Goal: Task Accomplishment & Management: Manage account settings

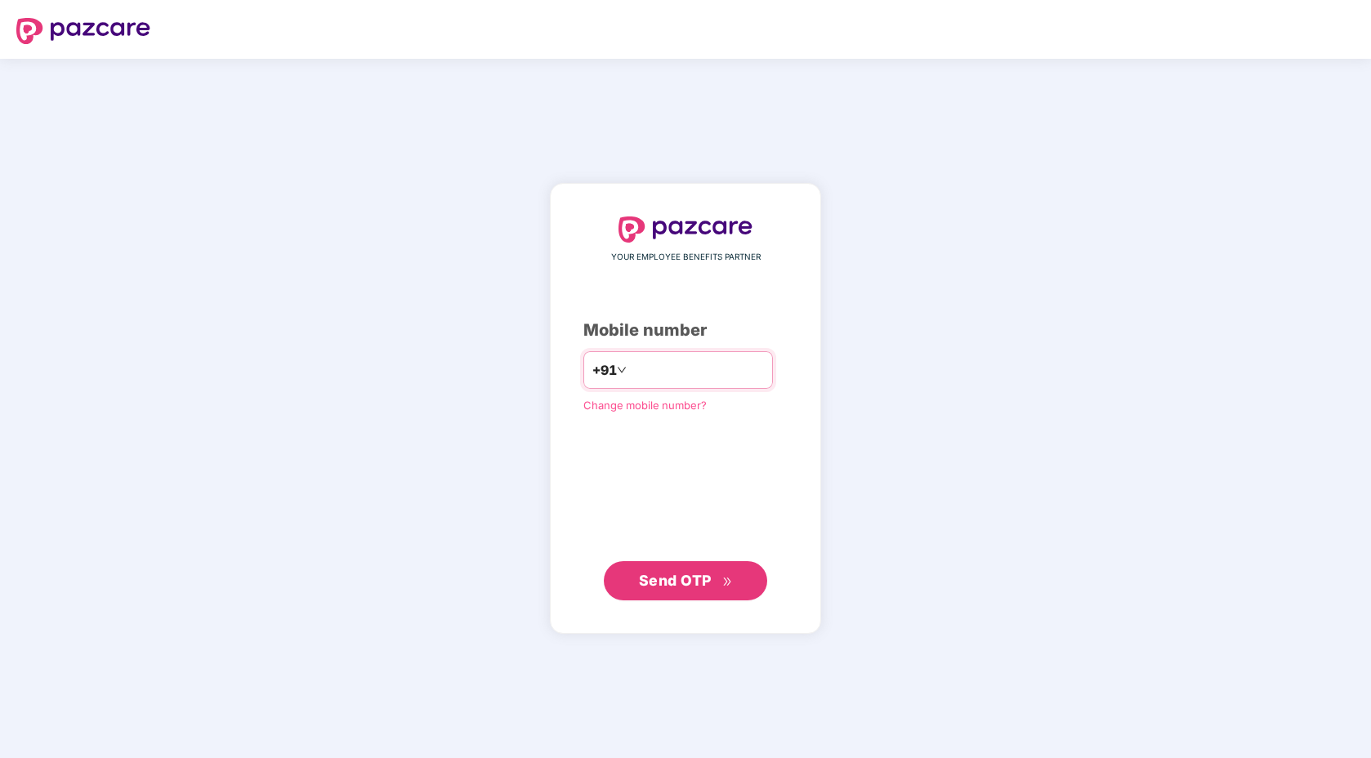
click at [691, 375] on input "number" at bounding box center [697, 370] width 134 height 26
click at [655, 367] on input "number" at bounding box center [697, 370] width 134 height 26
type input "**********"
click at [666, 574] on span "Send OTP" at bounding box center [675, 580] width 73 height 17
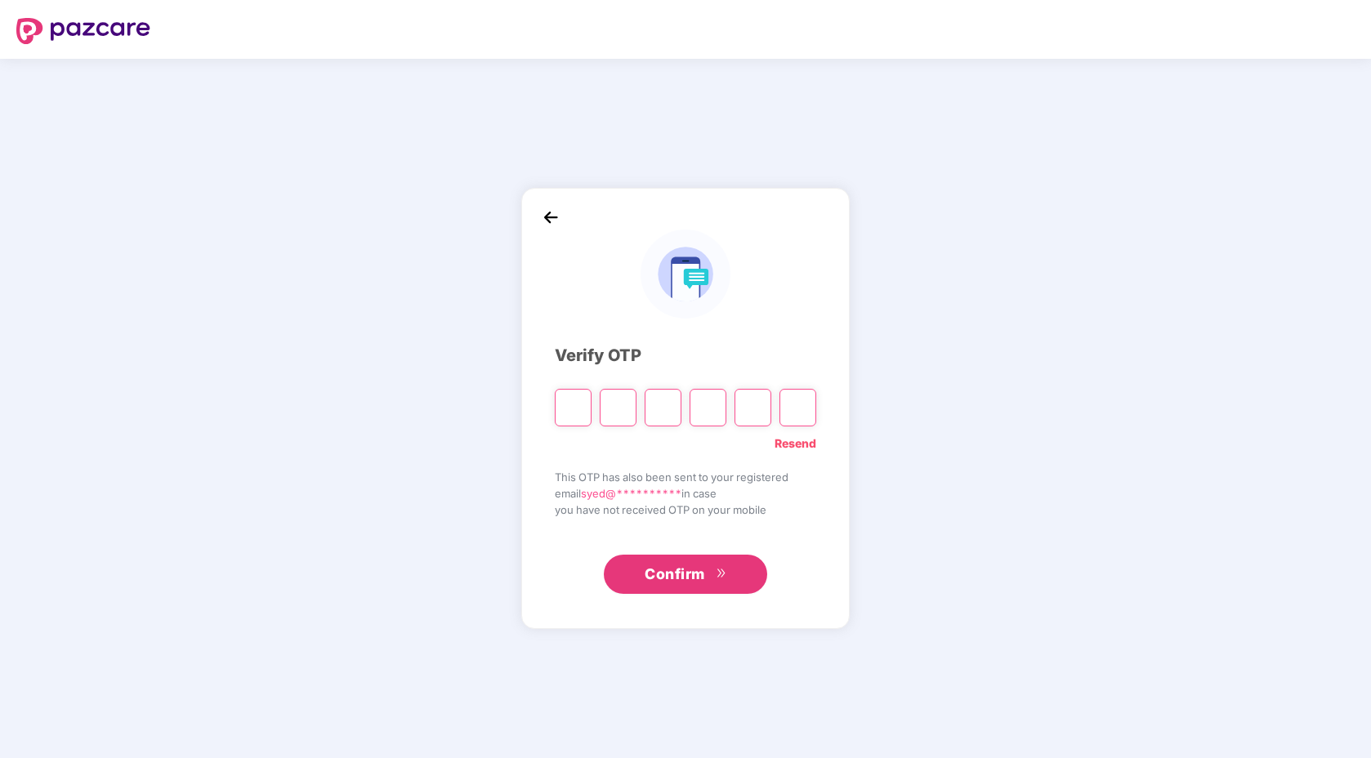
type input "*"
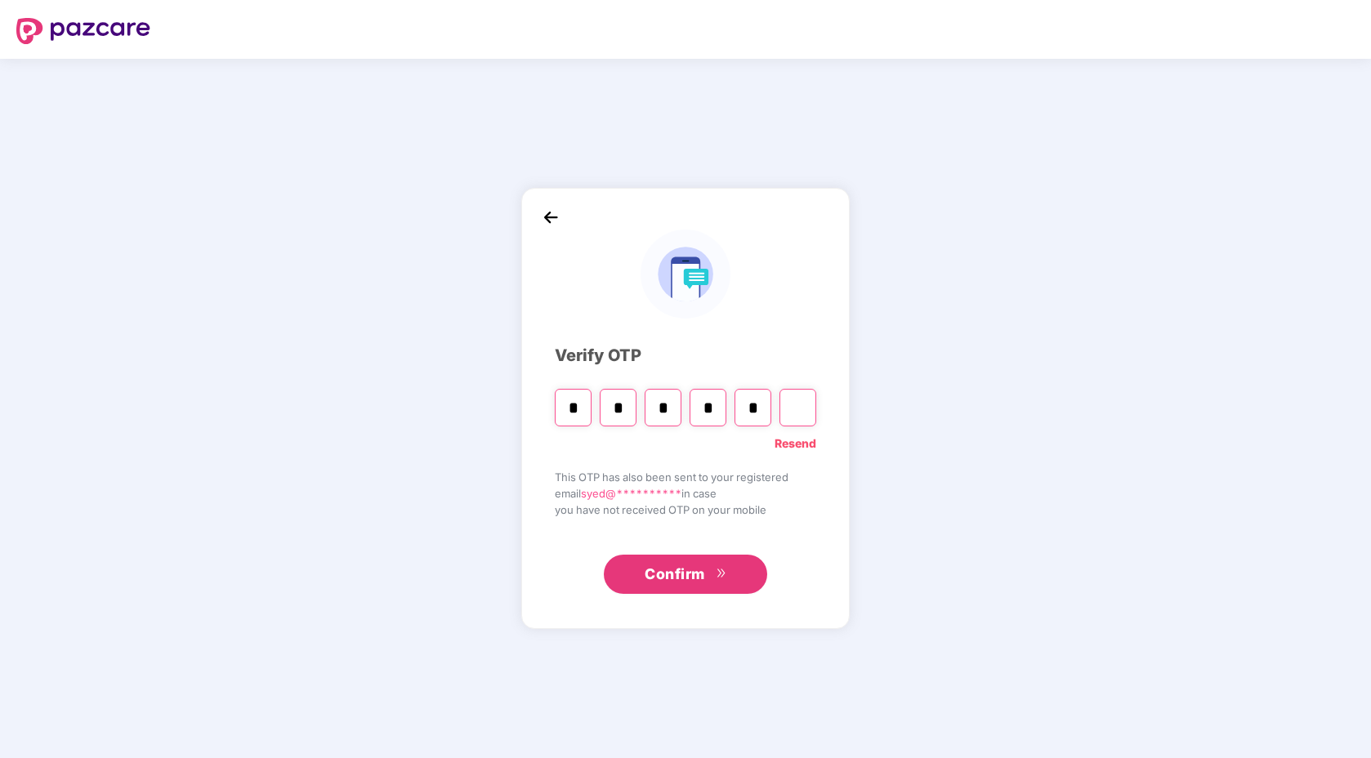
type input "*"
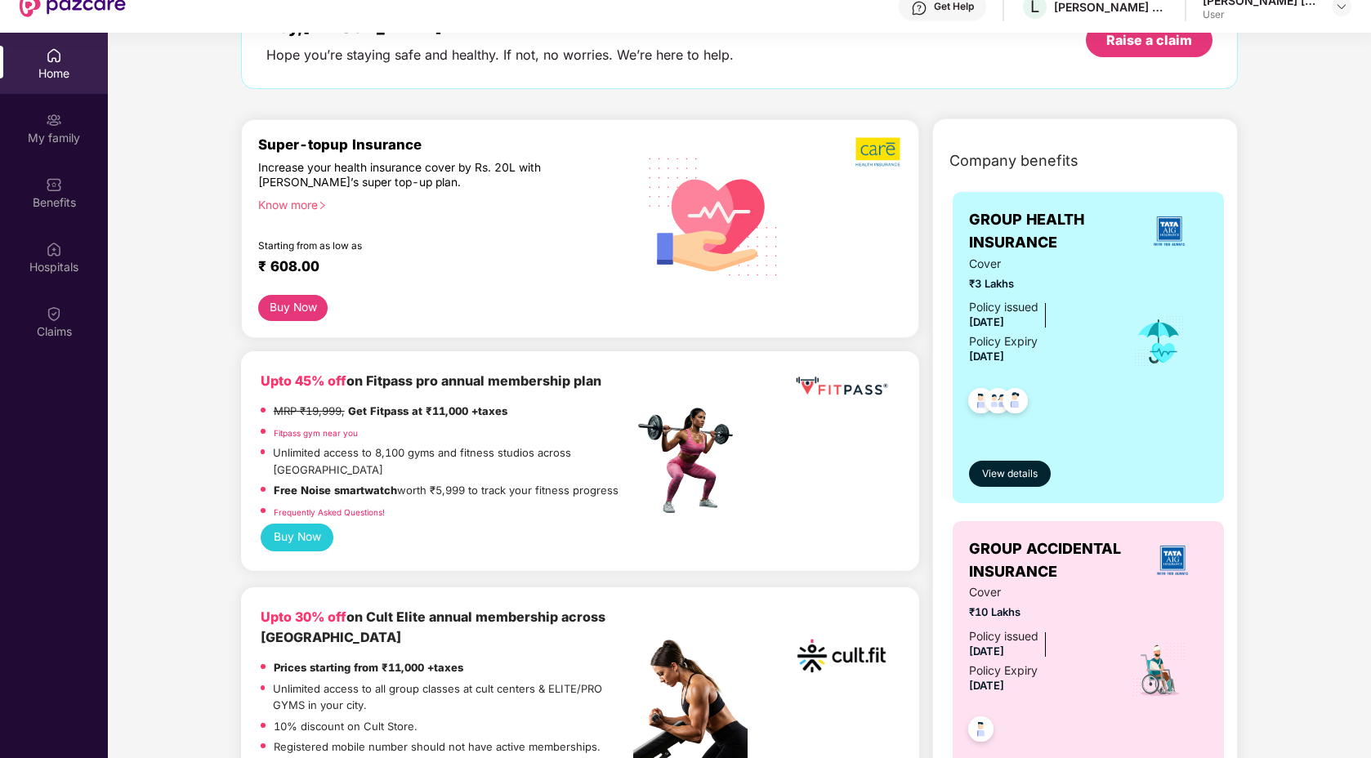
scroll to position [311, 0]
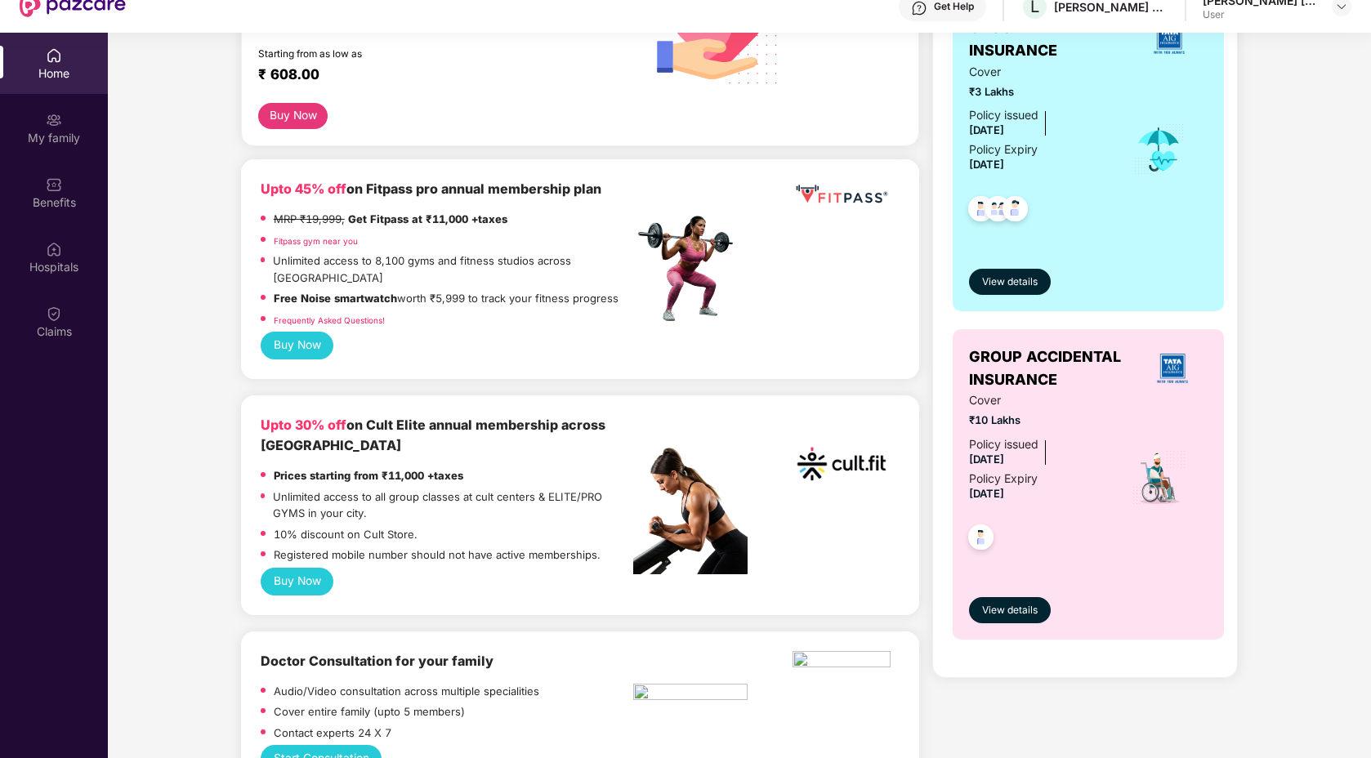
click at [315, 568] on button "Buy Now" at bounding box center [298, 582] width 74 height 28
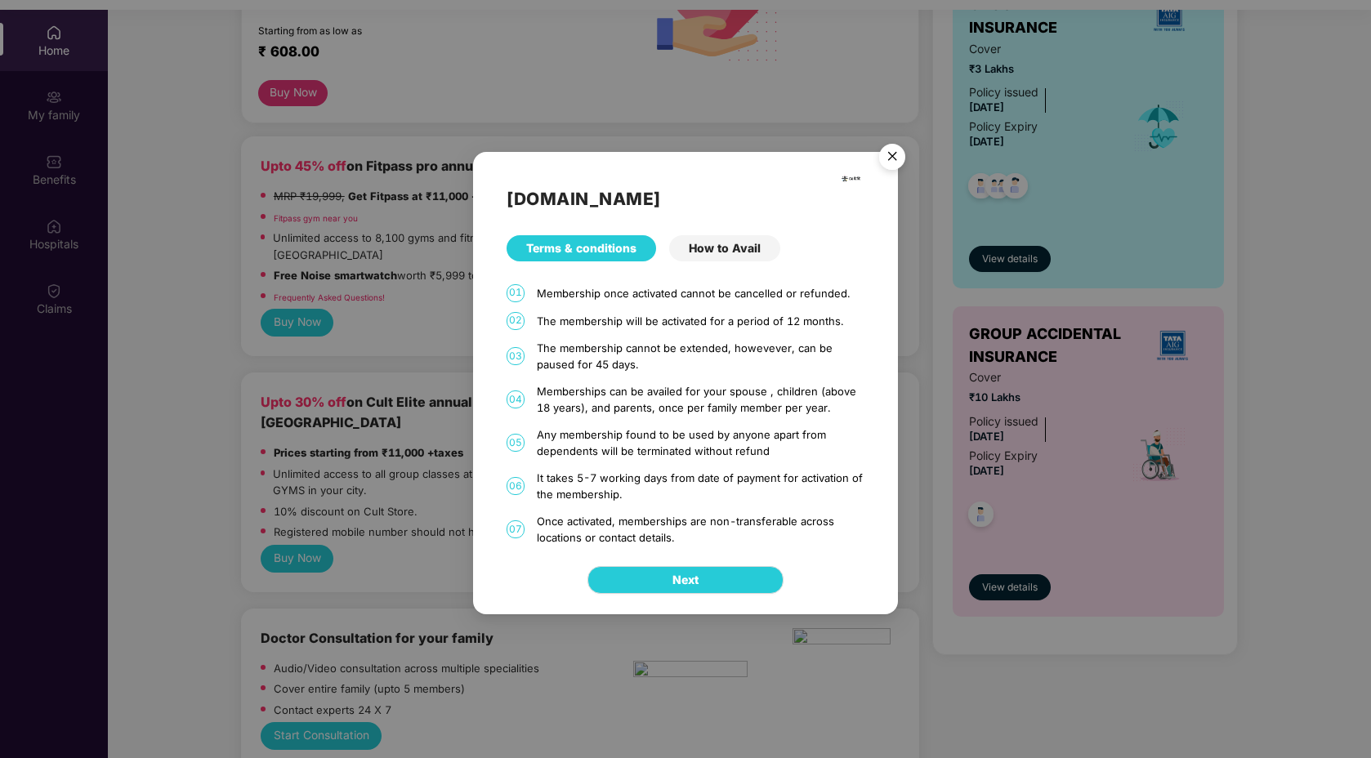
scroll to position [67, 0]
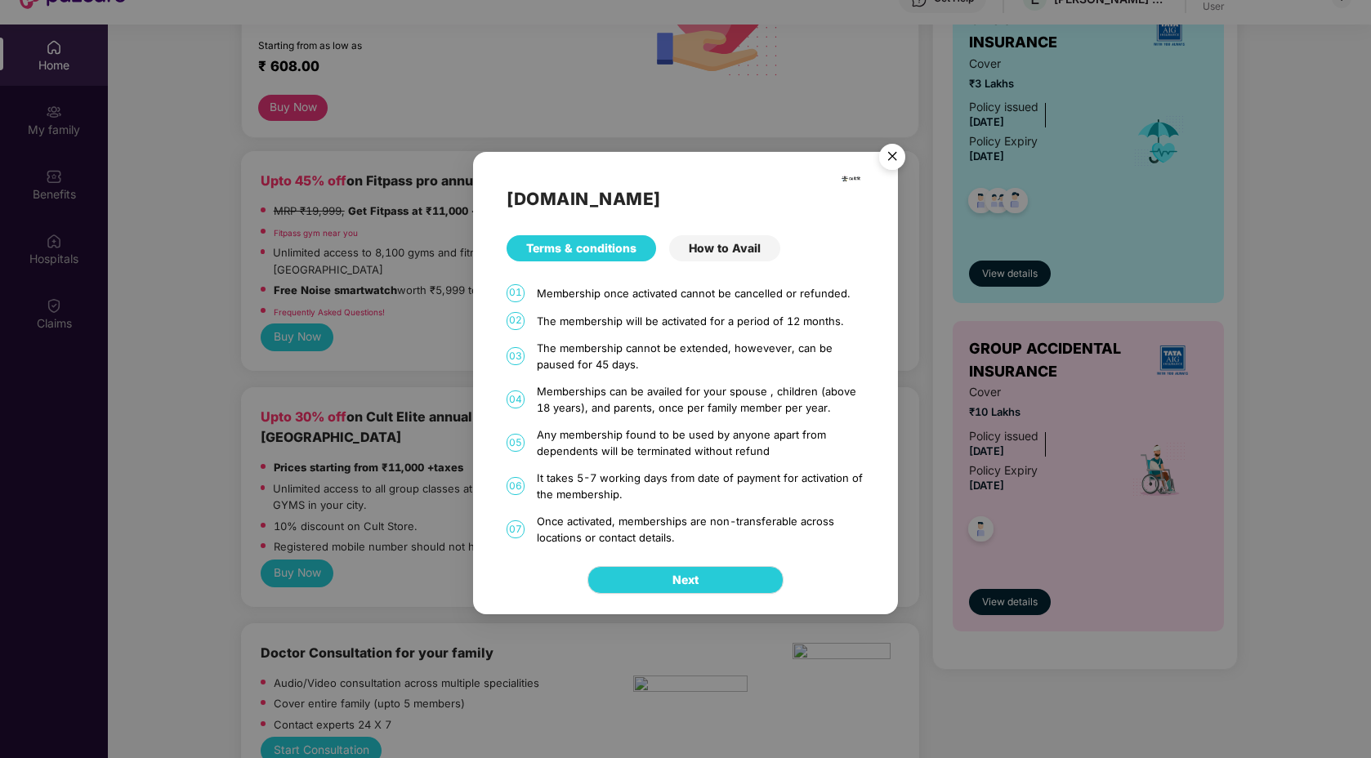
click at [731, 242] on div "How to Avail" at bounding box center [724, 248] width 111 height 26
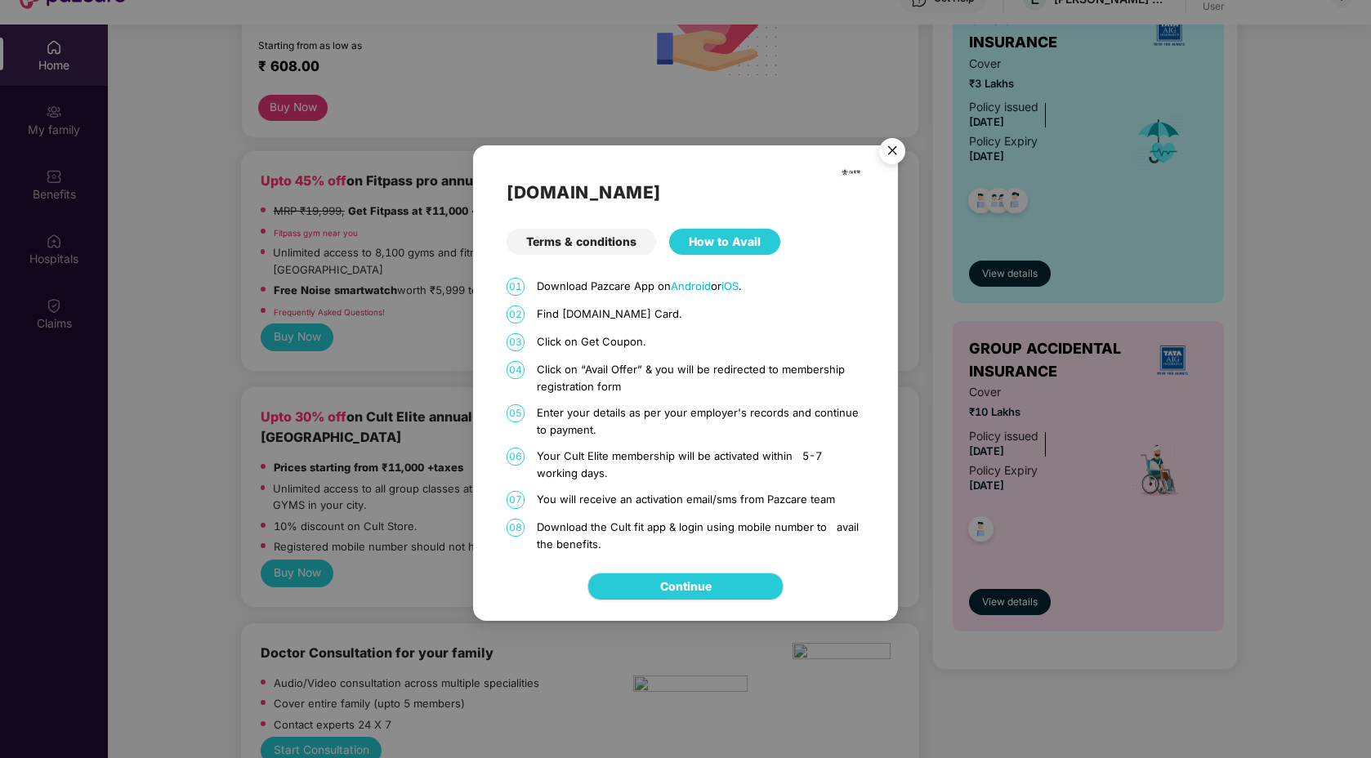
click at [630, 248] on div "Terms & conditions" at bounding box center [582, 242] width 150 height 26
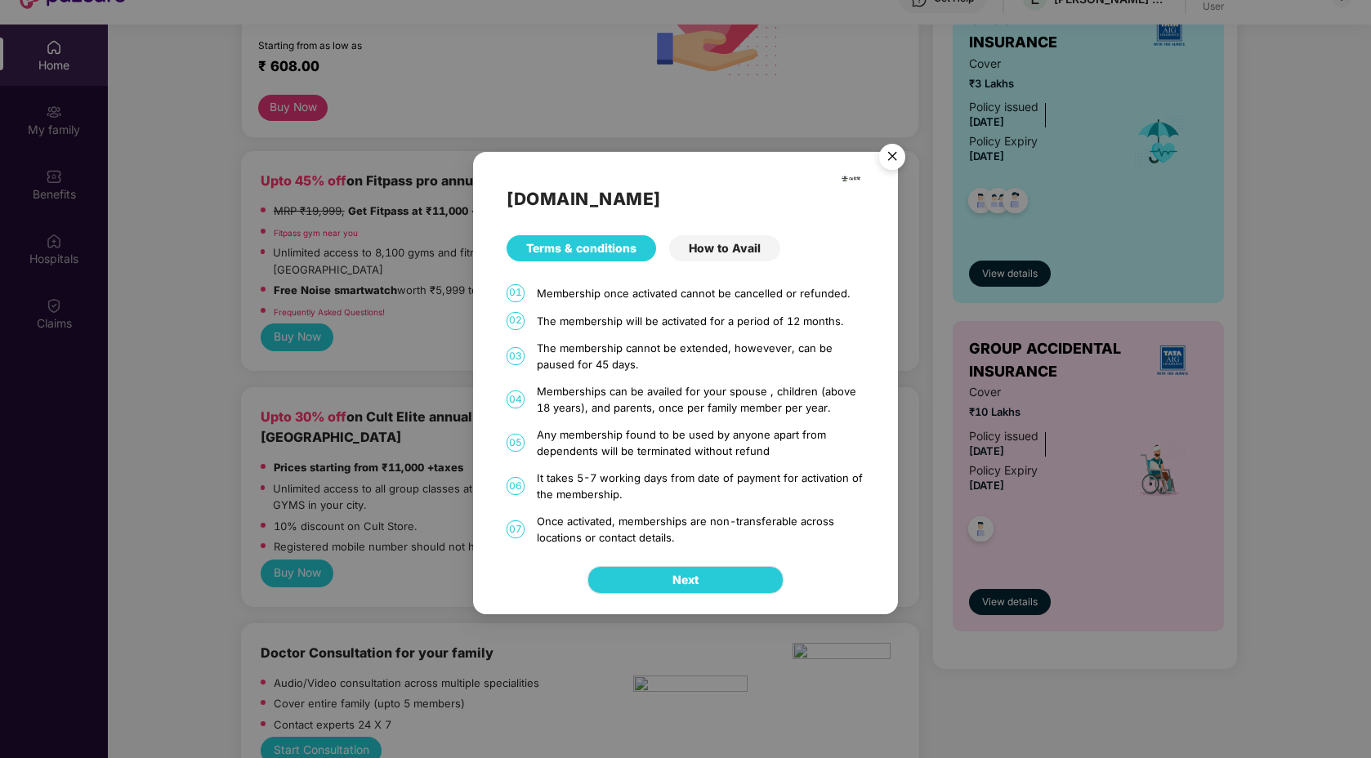
scroll to position [92, 0]
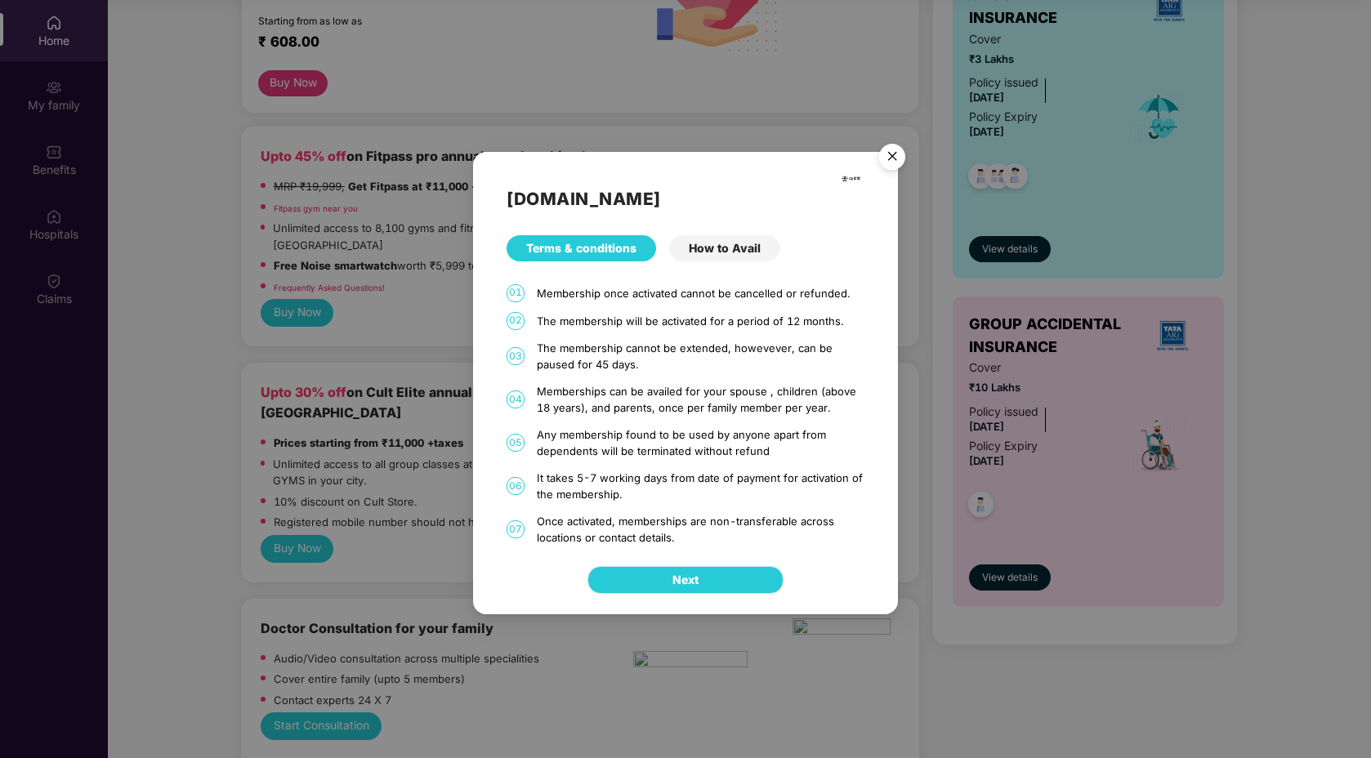
click at [705, 570] on button "Next" at bounding box center [686, 580] width 196 height 28
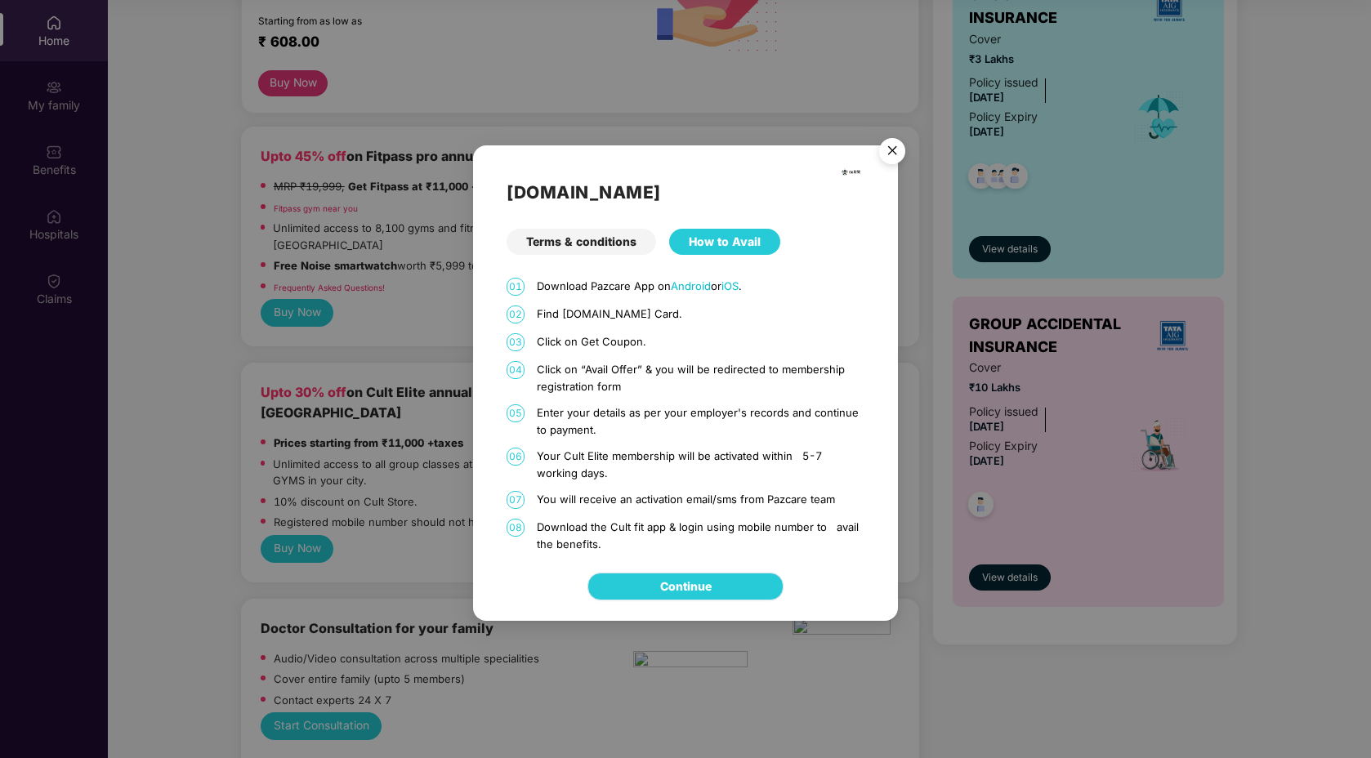
click at [712, 590] on link "Continue" at bounding box center [685, 587] width 51 height 18
click at [624, 248] on div "Terms & conditions" at bounding box center [582, 242] width 150 height 26
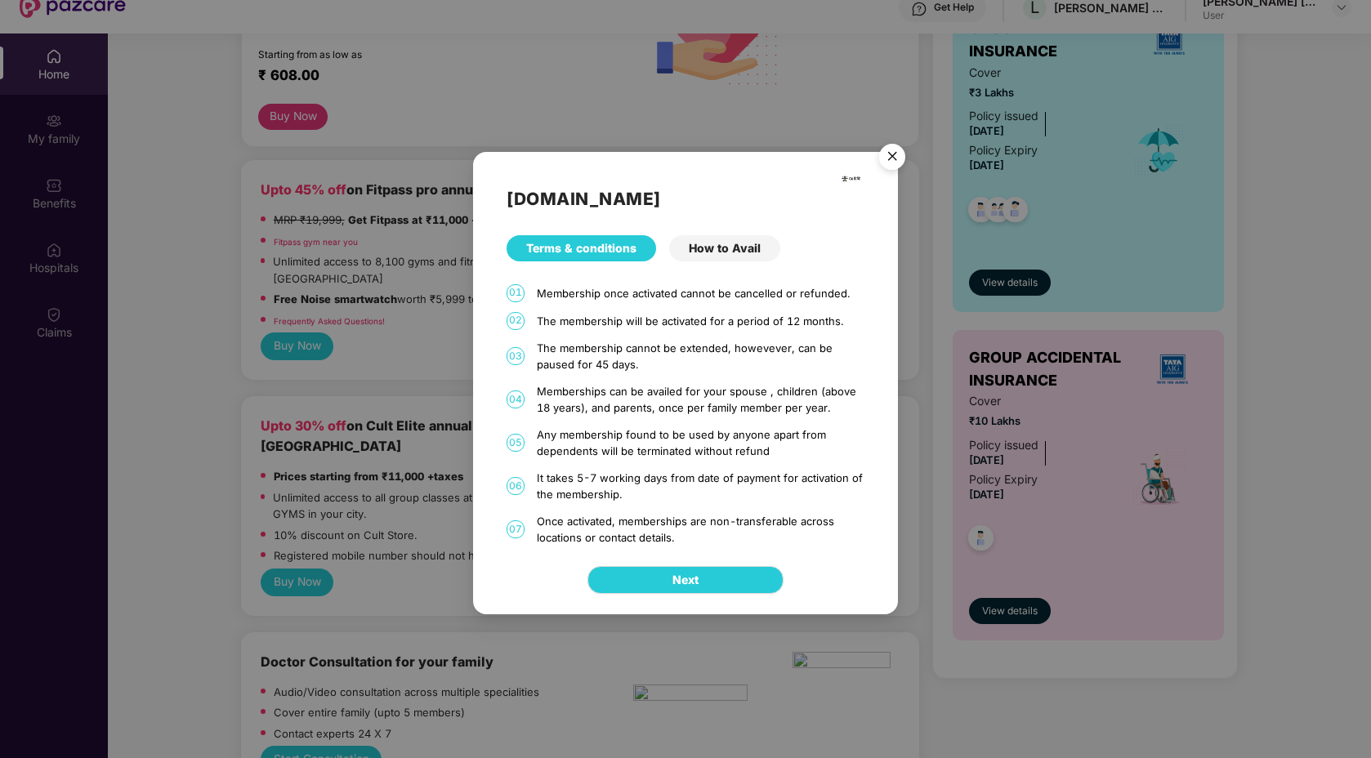
scroll to position [56, 0]
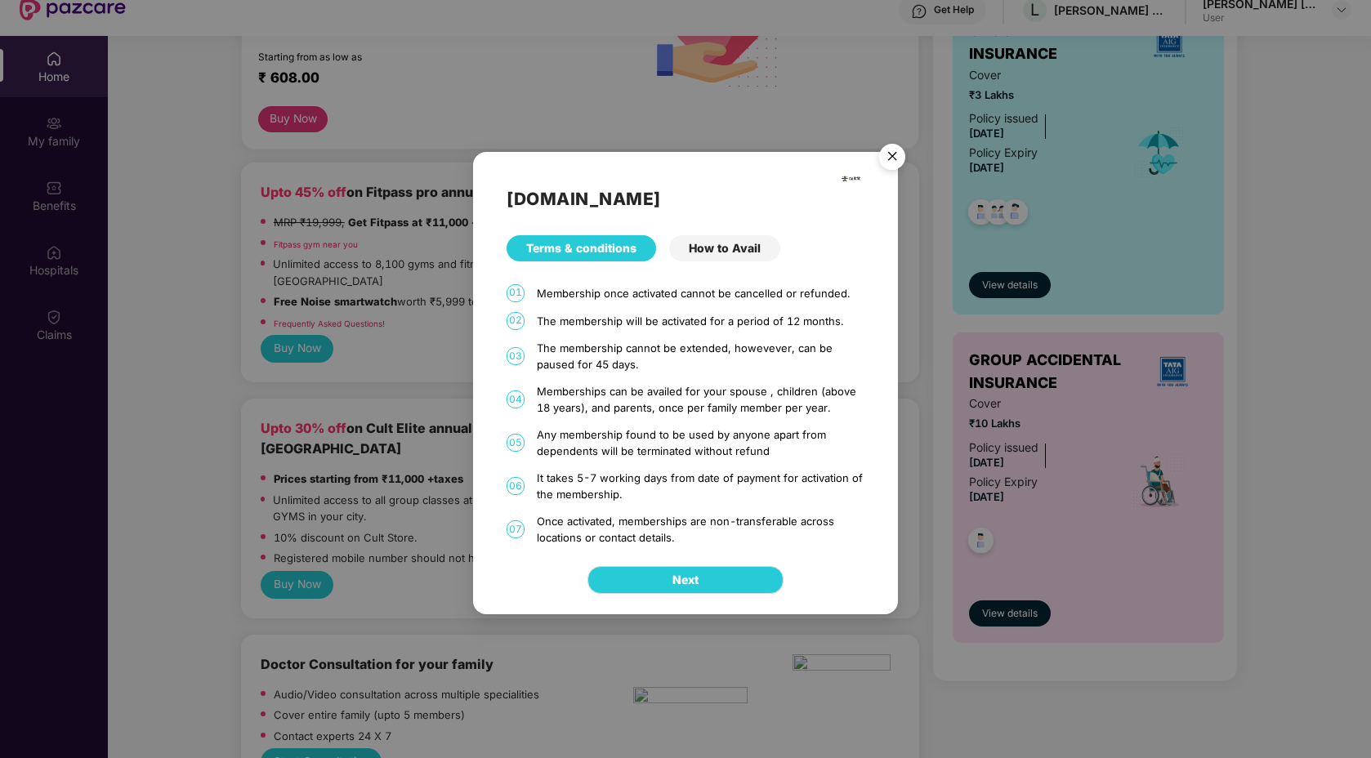
click at [895, 153] on img "Close" at bounding box center [893, 159] width 46 height 46
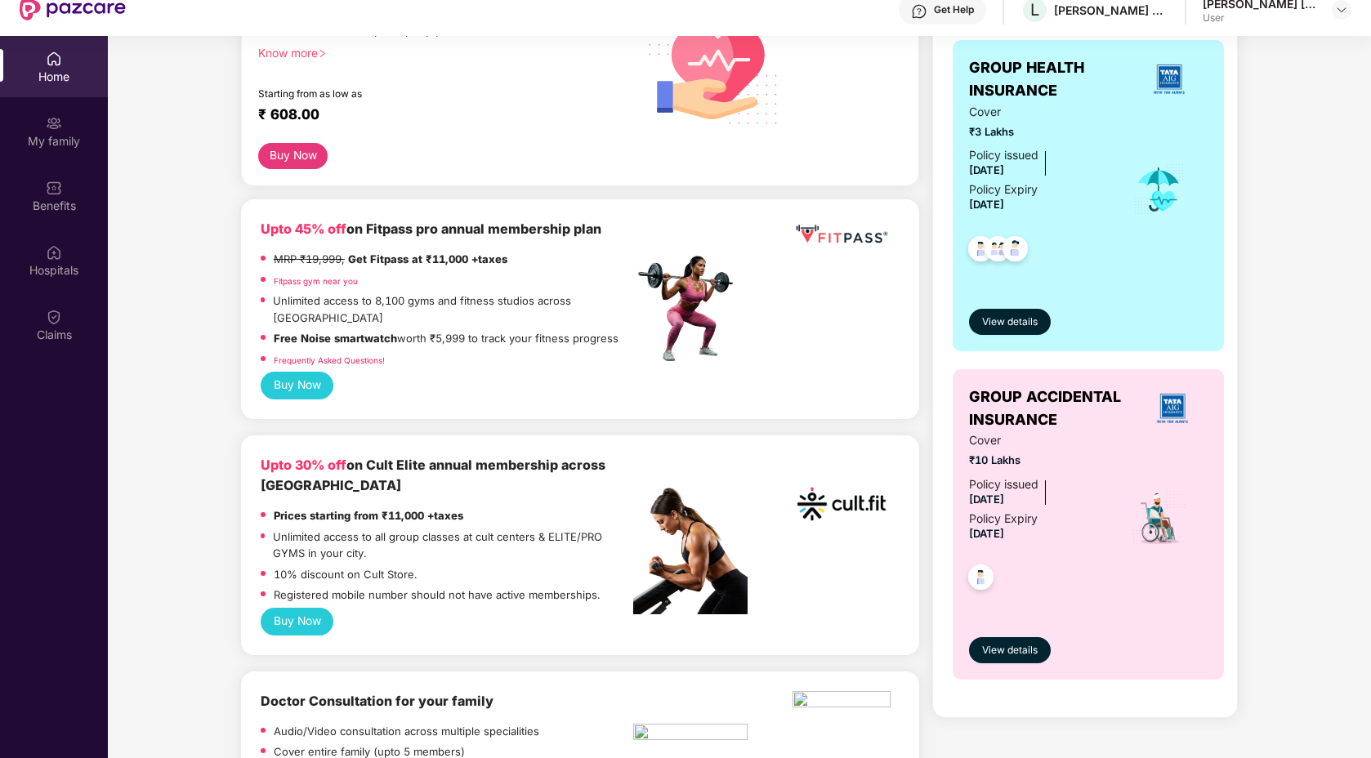
scroll to position [275, 0]
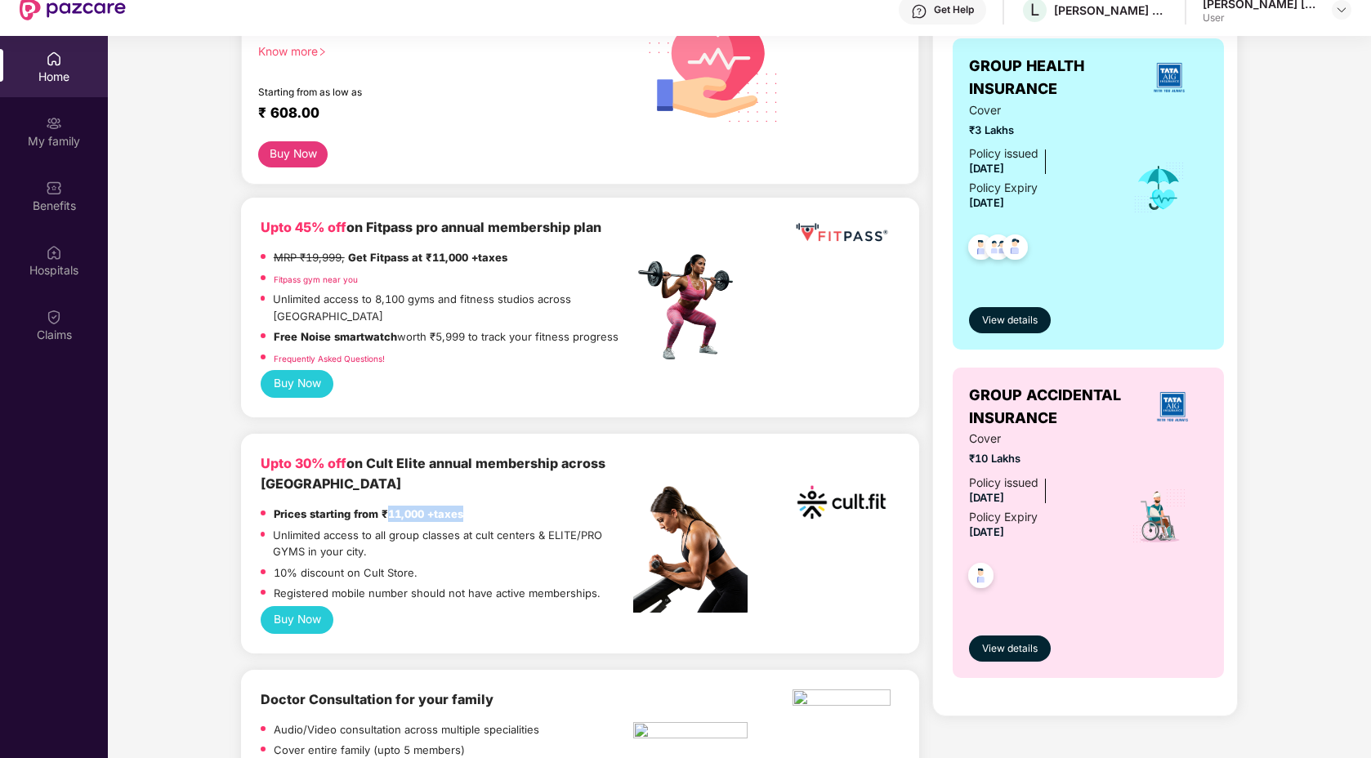
drag, startPoint x: 390, startPoint y: 499, endPoint x: 470, endPoint y: 499, distance: 80.1
click at [470, 506] on div "Prices starting from ₹11,000 +taxes" at bounding box center [447, 516] width 373 height 20
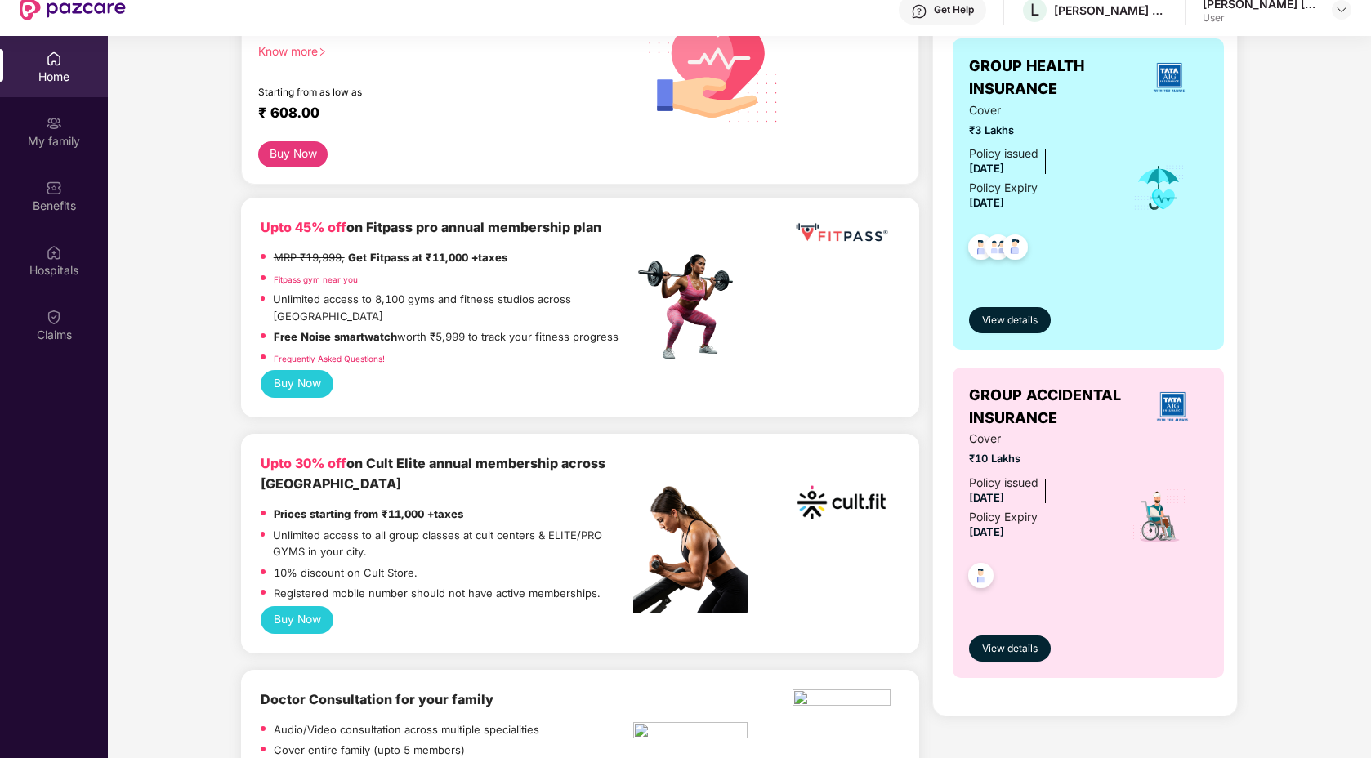
click at [470, 506] on div "Prices starting from ₹11,000 +taxes" at bounding box center [447, 516] width 373 height 20
copy strong "Prices starting from ₹11,000 +taxes"
click at [472, 527] on p "Unlimited access to all group classes at cult centers & ELITE/PRO GYMS in your …" at bounding box center [453, 544] width 360 height 34
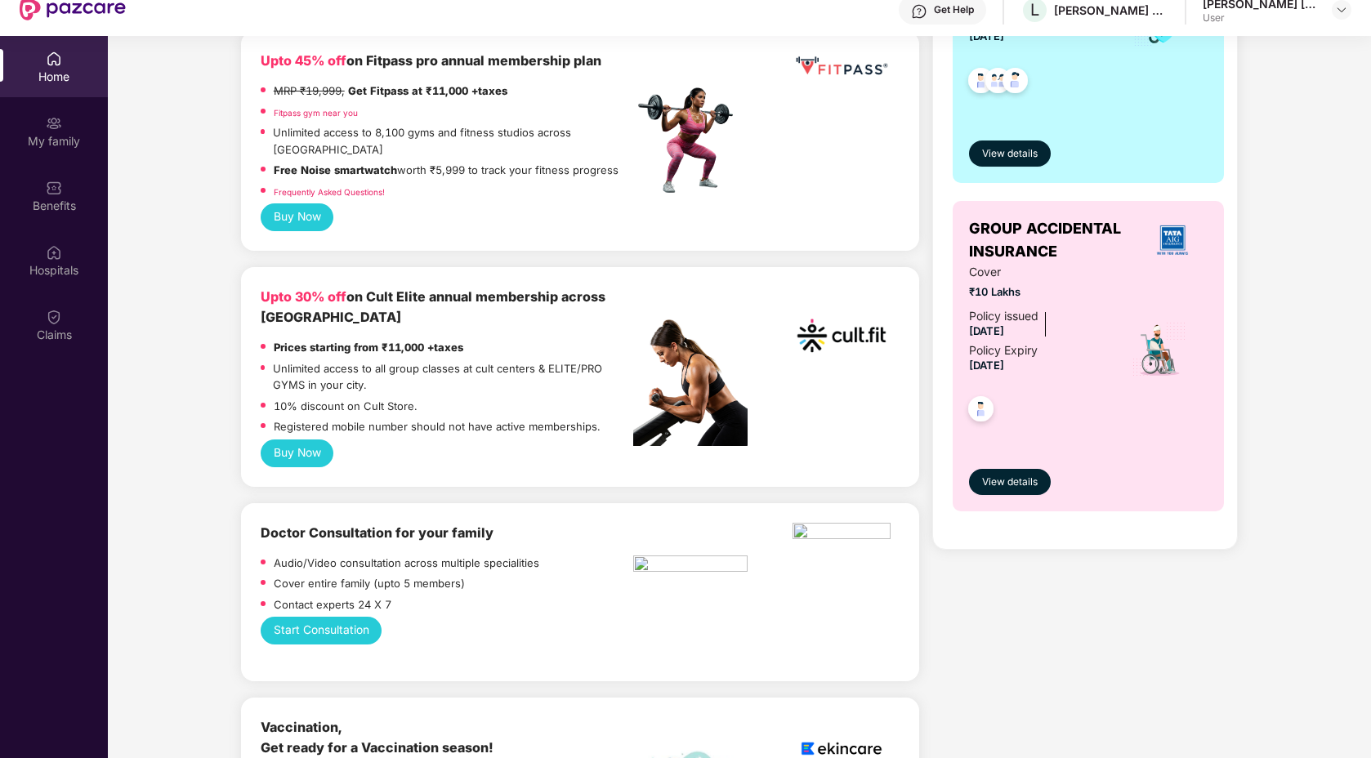
scroll to position [445, 0]
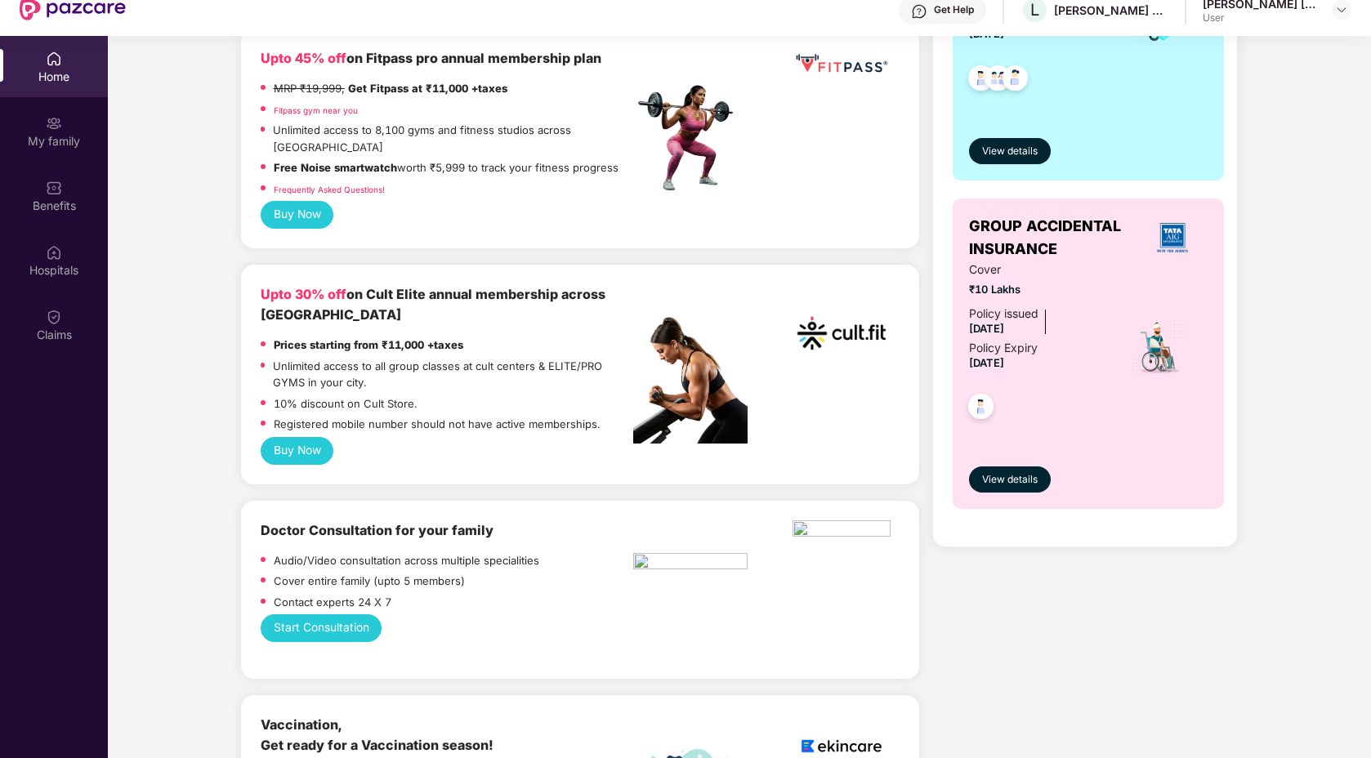
click at [565, 358] on p "Unlimited access to all group classes at cult centers & ELITE/PRO GYMS in your …" at bounding box center [453, 375] width 360 height 34
click at [431, 266] on div "Upto 30% off on Cult Elite annual membership across India Prices starting from …" at bounding box center [580, 375] width 678 height 220
click at [306, 286] on b "Upto 30% off" at bounding box center [304, 294] width 86 height 16
click at [411, 358] on p "Unlimited access to all group classes at cult centers & ELITE/PRO GYMS in your …" at bounding box center [453, 375] width 360 height 34
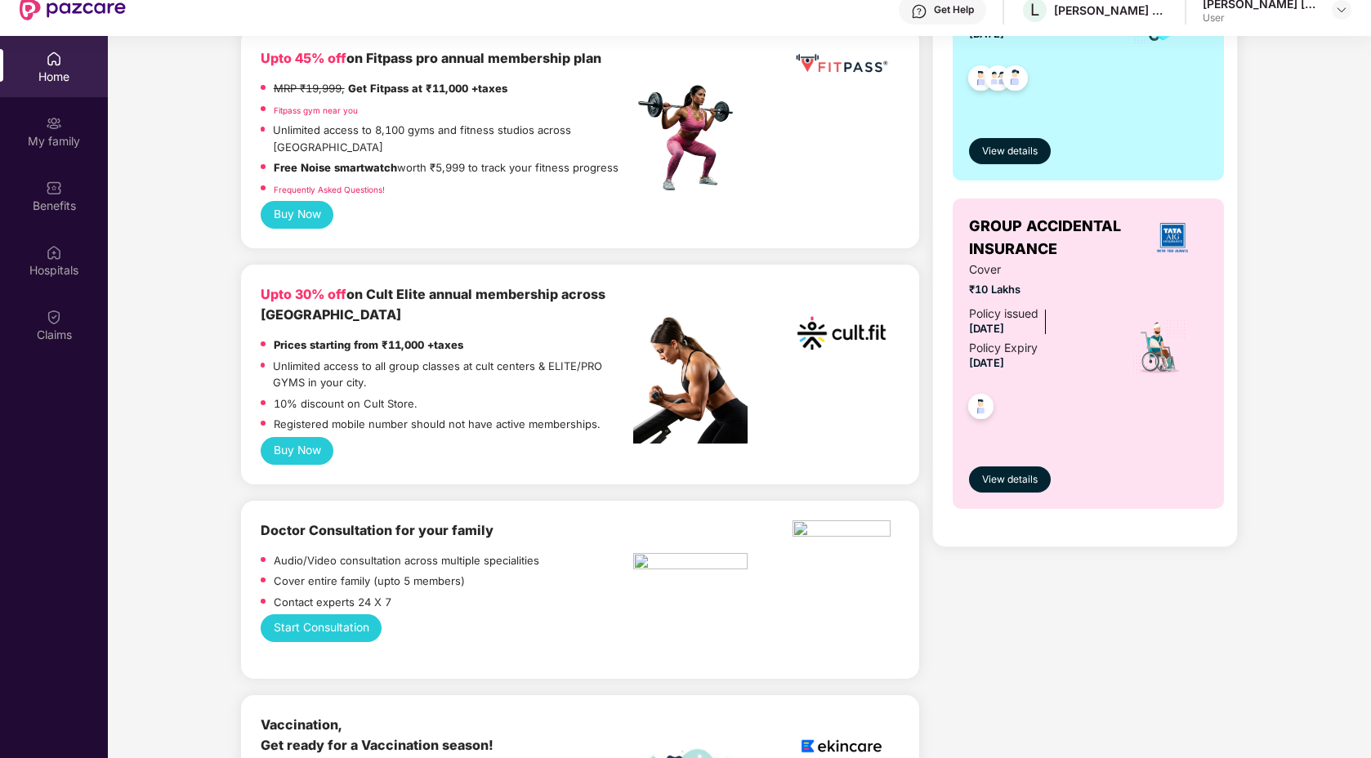
click at [485, 396] on div "10% discount on Cult Store." at bounding box center [447, 406] width 373 height 20
drag, startPoint x: 461, startPoint y: 353, endPoint x: 531, endPoint y: 346, distance: 70.7
click at [531, 358] on p "Unlimited access to all group classes at cult centers & ELITE/PRO GYMS in your …" at bounding box center [453, 375] width 360 height 34
drag, startPoint x: 389, startPoint y: 410, endPoint x: 405, endPoint y: 409, distance: 16.4
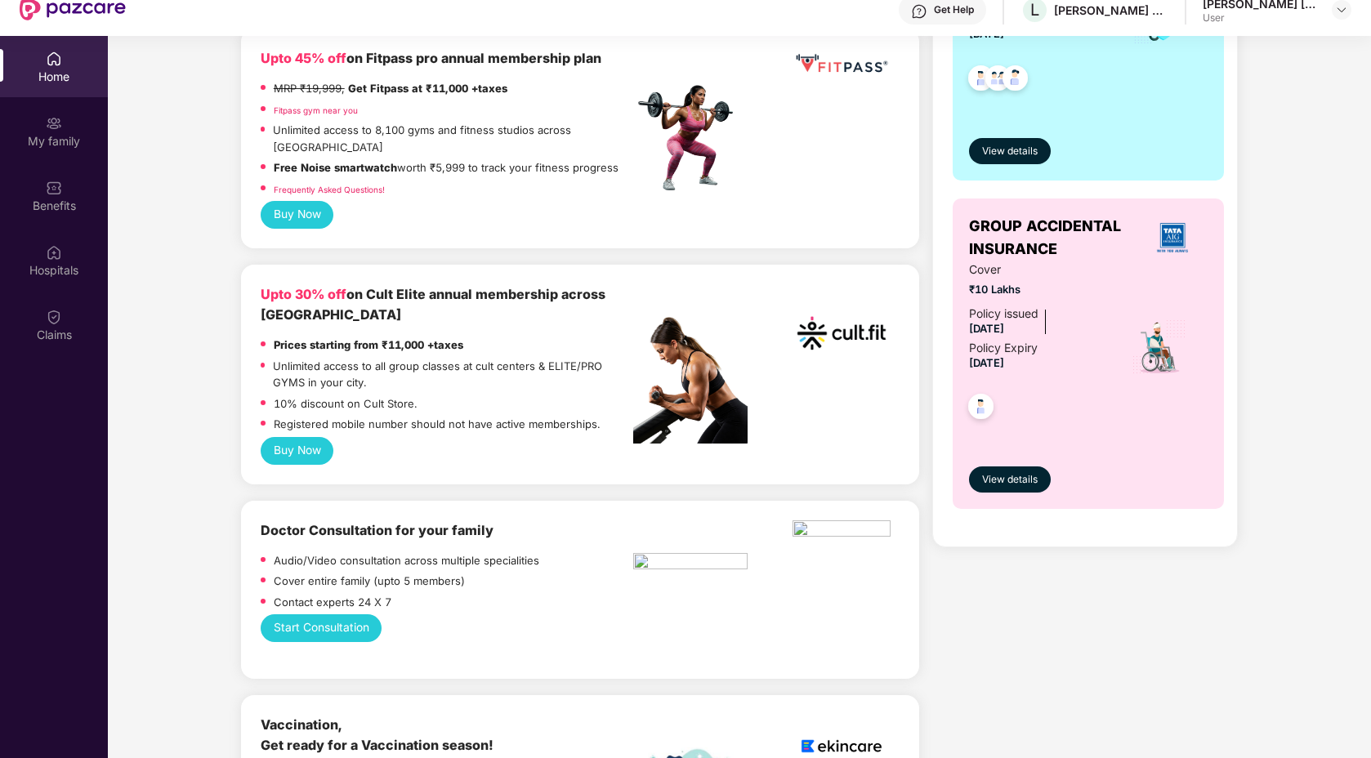
click at [391, 416] on p "Registered mobile number should not have active memberships." at bounding box center [437, 424] width 327 height 16
drag, startPoint x: 366, startPoint y: 351, endPoint x: 463, endPoint y: 355, distance: 97.3
click at [463, 358] on p "Unlimited access to all group classes at cult centers & ELITE/PRO GYMS in your …" at bounding box center [453, 375] width 360 height 34
drag, startPoint x: 548, startPoint y: 349, endPoint x: 603, endPoint y: 349, distance: 55.6
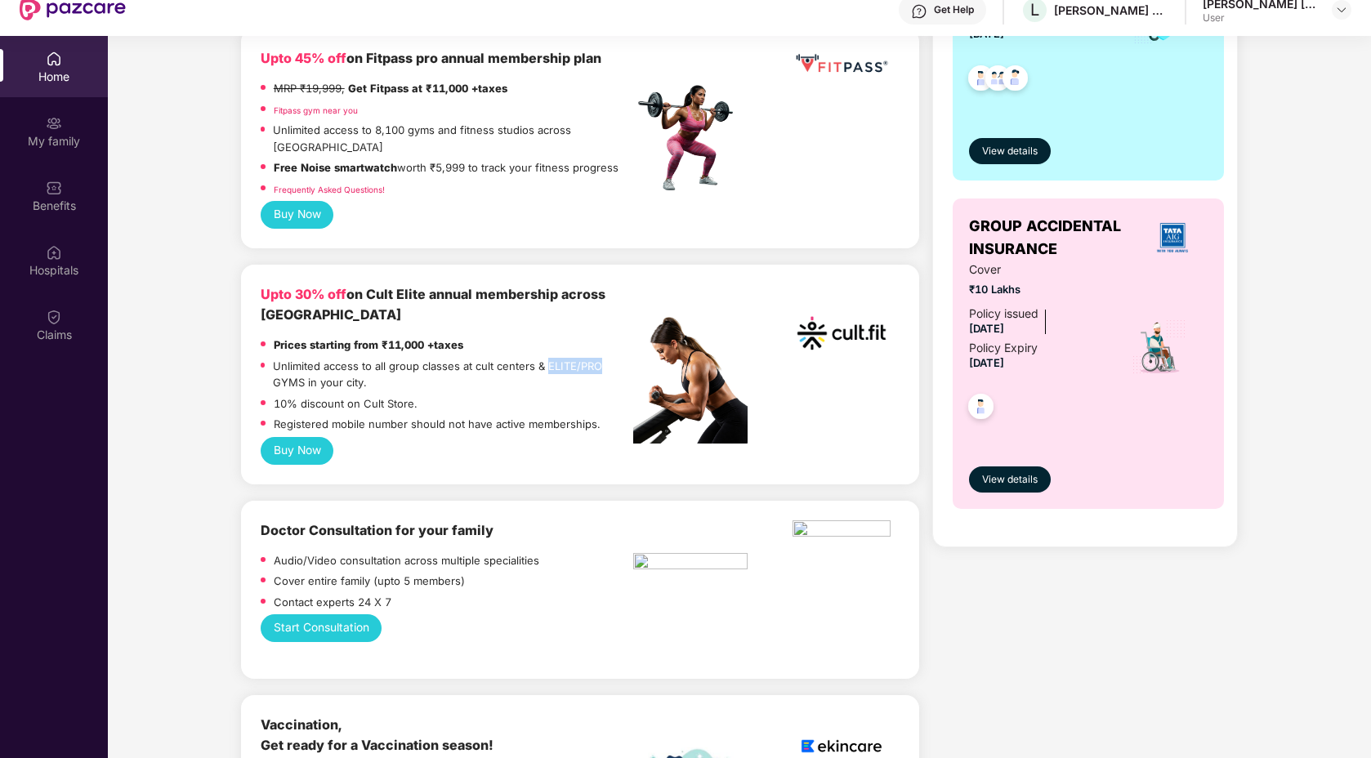
click at [603, 358] on p "Unlimited access to all group classes at cult centers & ELITE/PRO GYMS in your …" at bounding box center [453, 375] width 360 height 34
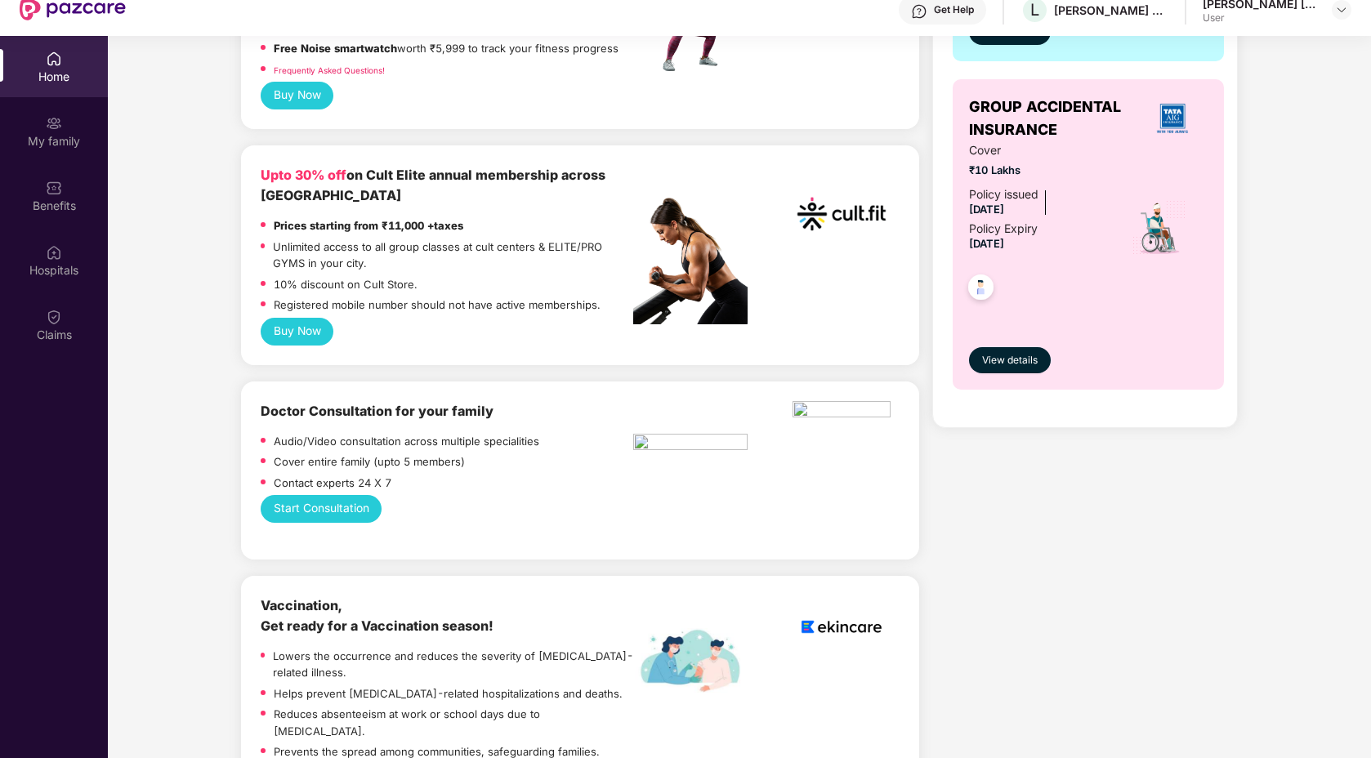
scroll to position [0, 0]
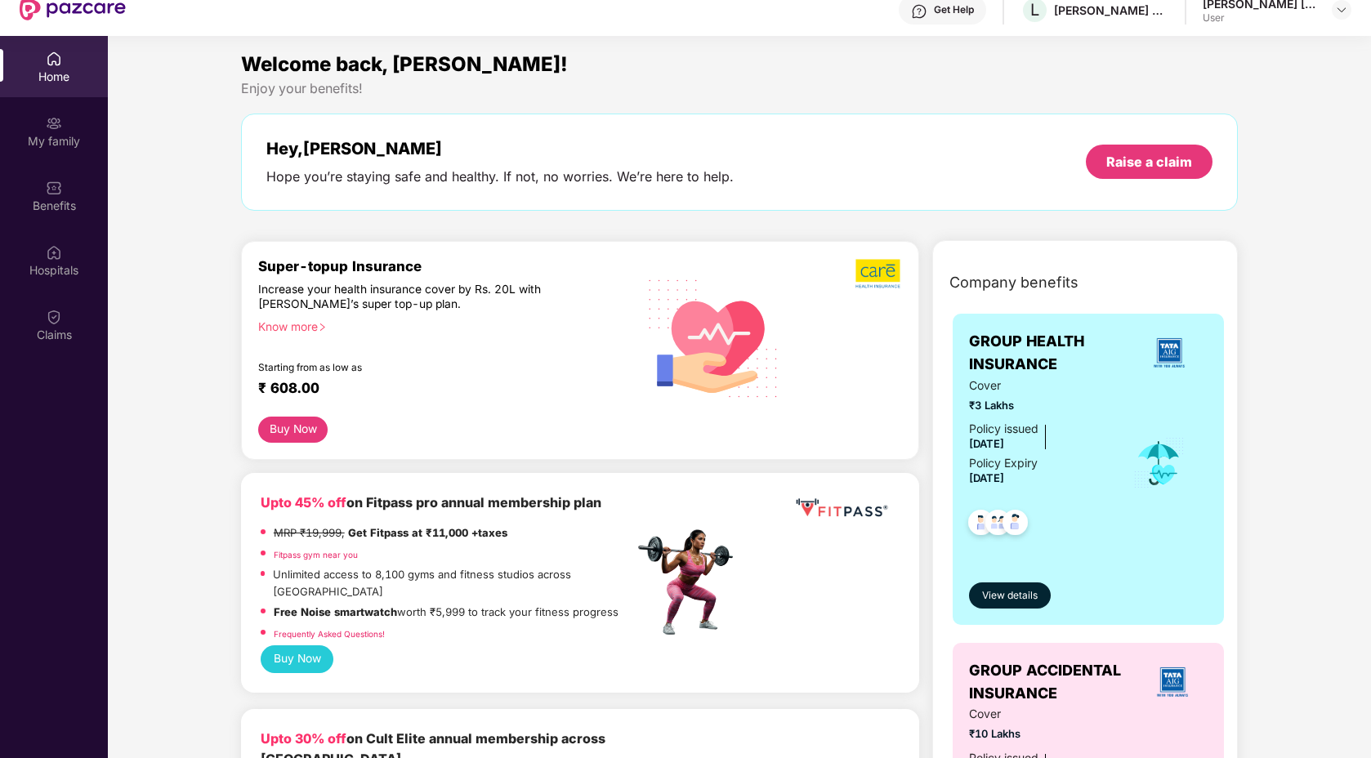
click at [974, 15] on div "Get Help" at bounding box center [954, 9] width 40 height 13
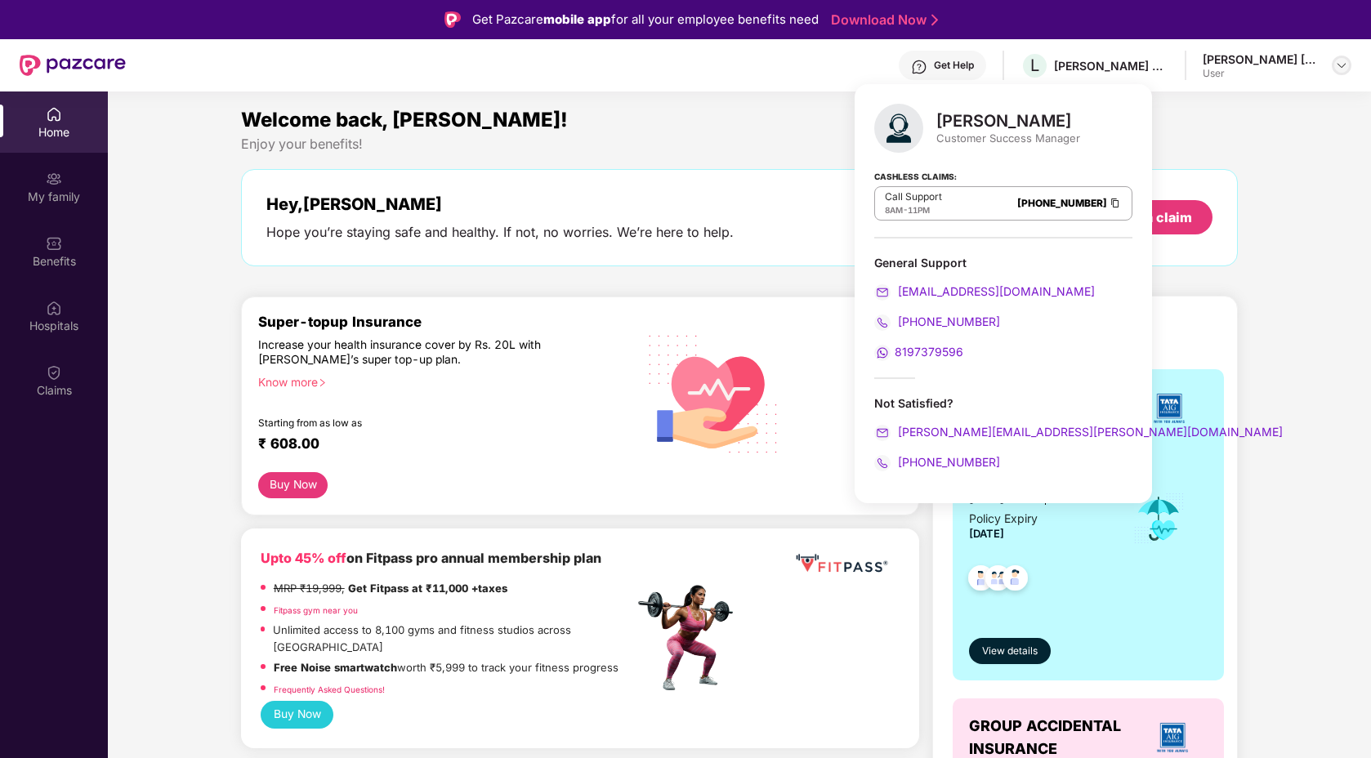
click at [1349, 66] on div at bounding box center [1342, 66] width 20 height 20
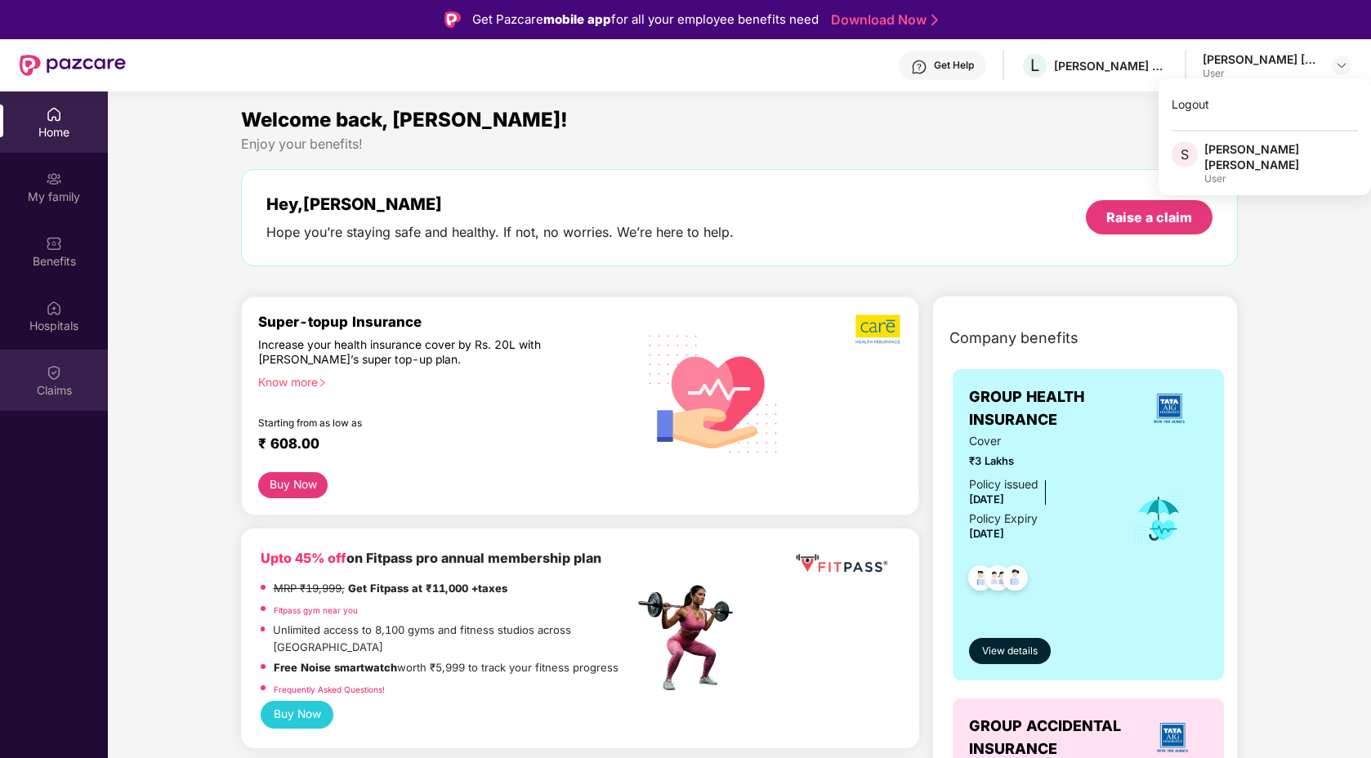
click at [60, 399] on div "Claims" at bounding box center [54, 380] width 108 height 61
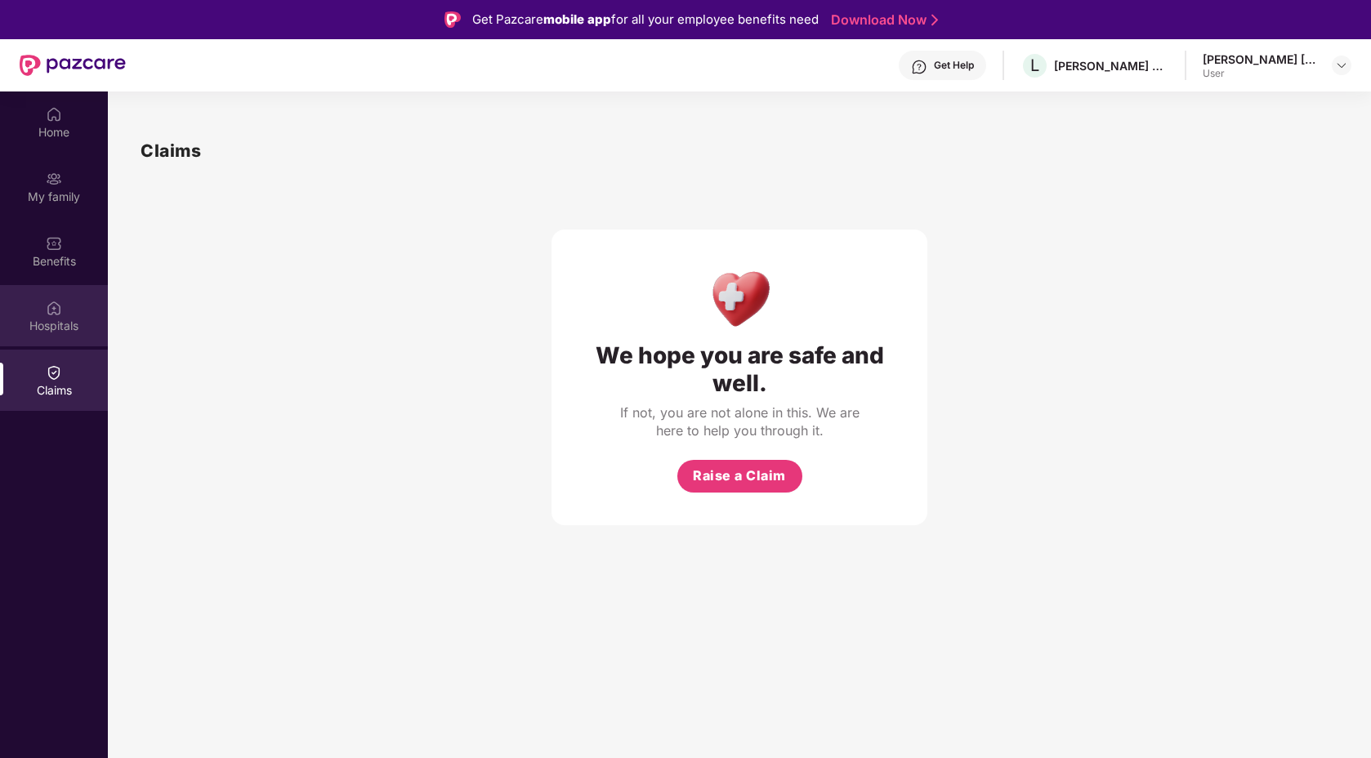
click at [60, 328] on div "Hospitals" at bounding box center [54, 326] width 108 height 16
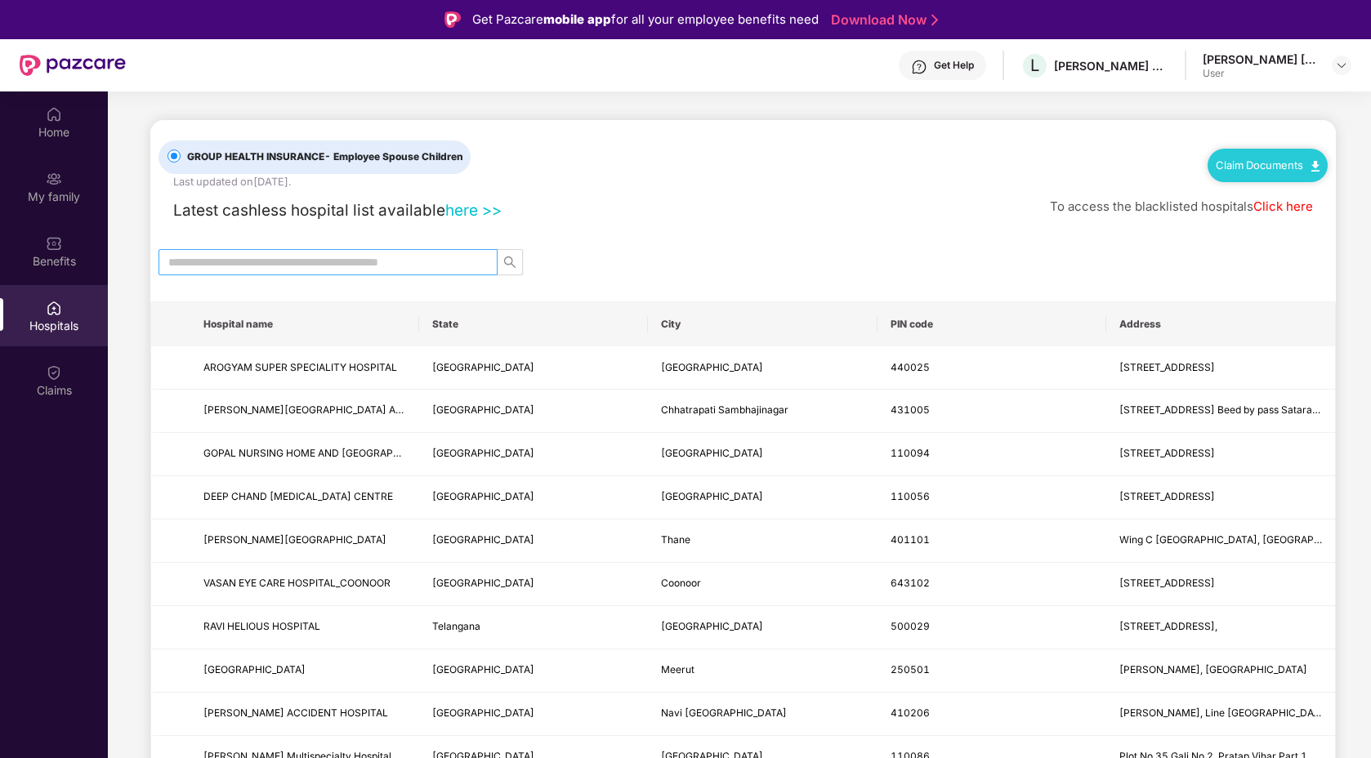
click at [364, 266] on input "text" at bounding box center [321, 262] width 306 height 18
type input "******"
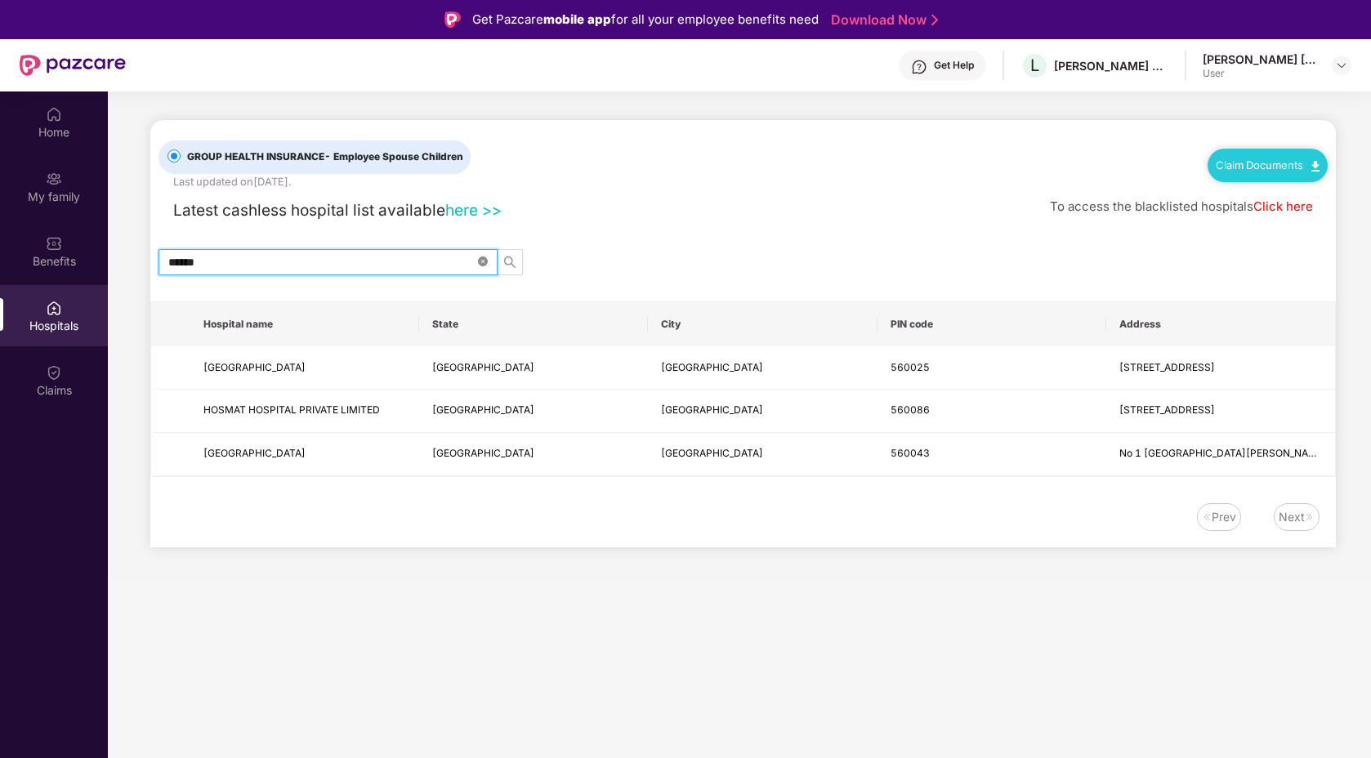
click at [484, 264] on icon "close-circle" at bounding box center [483, 262] width 10 height 10
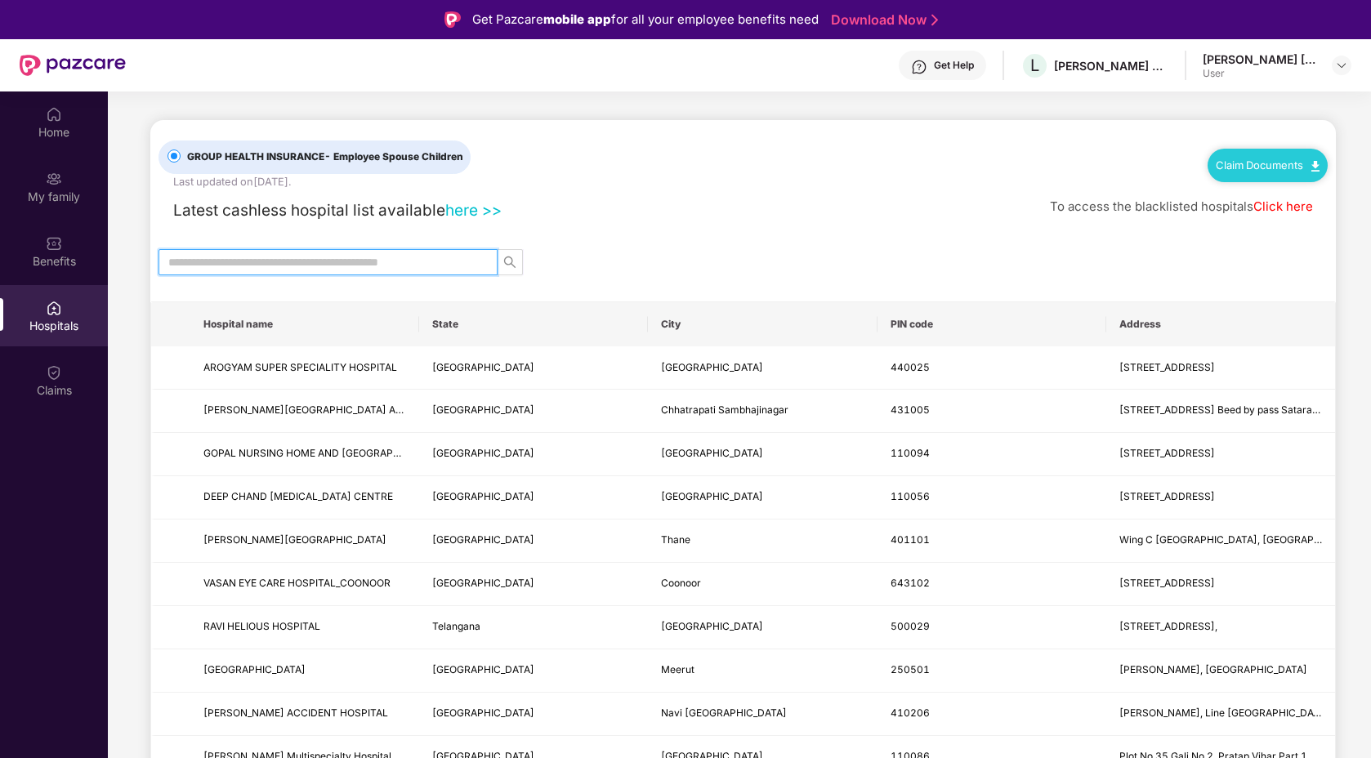
click at [617, 258] on div at bounding box center [743, 262] width 1186 height 26
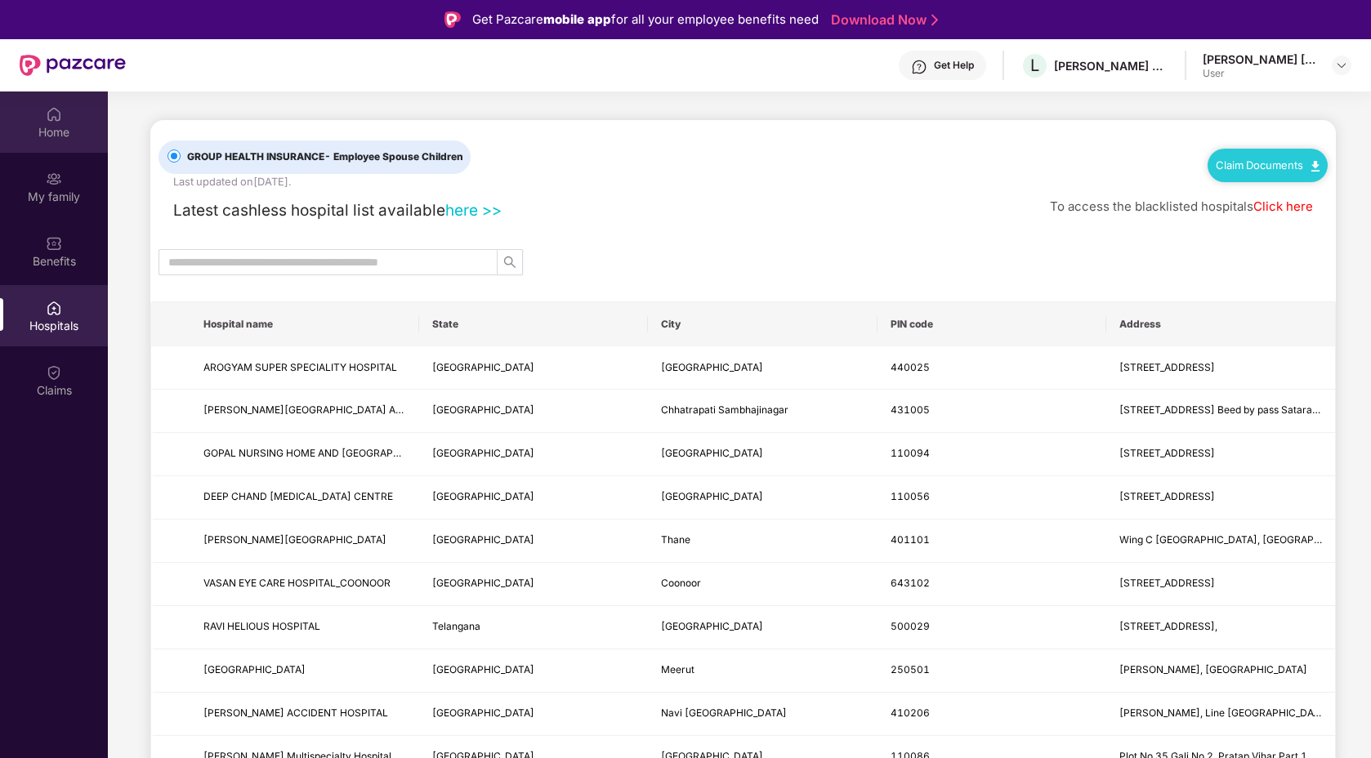
click at [63, 129] on div "Home" at bounding box center [54, 132] width 108 height 16
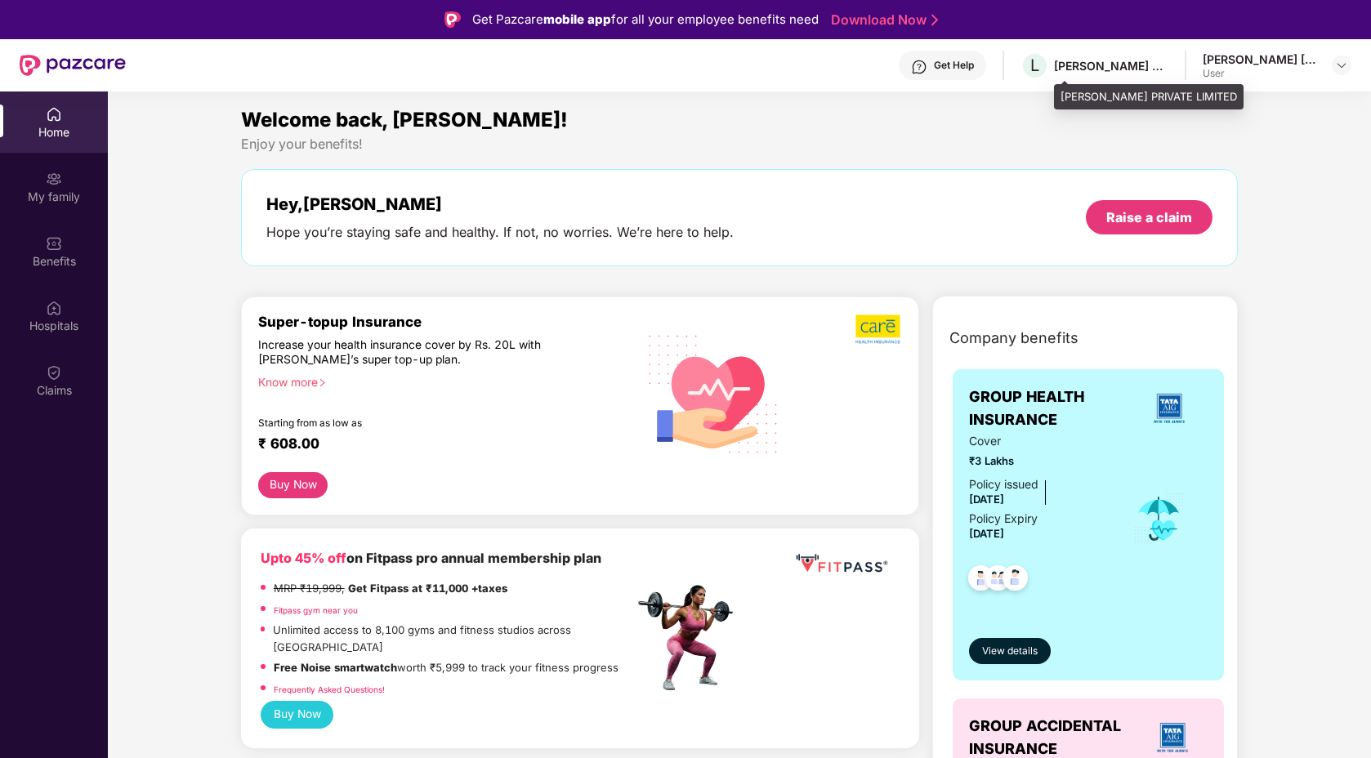
click at [1142, 63] on div "[PERSON_NAME] PRIVATE LIMITED" at bounding box center [1111, 66] width 114 height 16
click at [1340, 67] on img at bounding box center [1341, 65] width 13 height 13
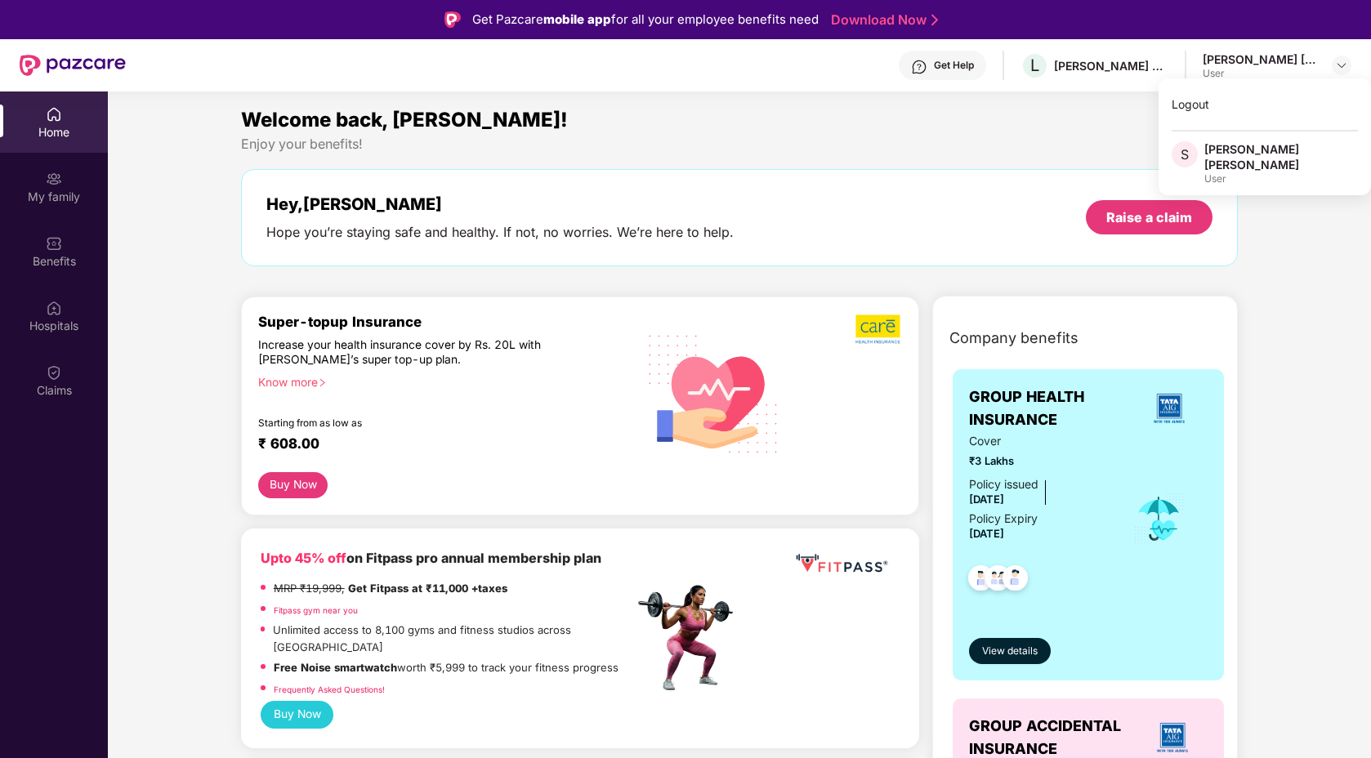
click at [1072, 110] on div "Welcome back, [PERSON_NAME]!" at bounding box center [740, 120] width 998 height 31
click at [974, 71] on div "Get Help" at bounding box center [954, 65] width 40 height 13
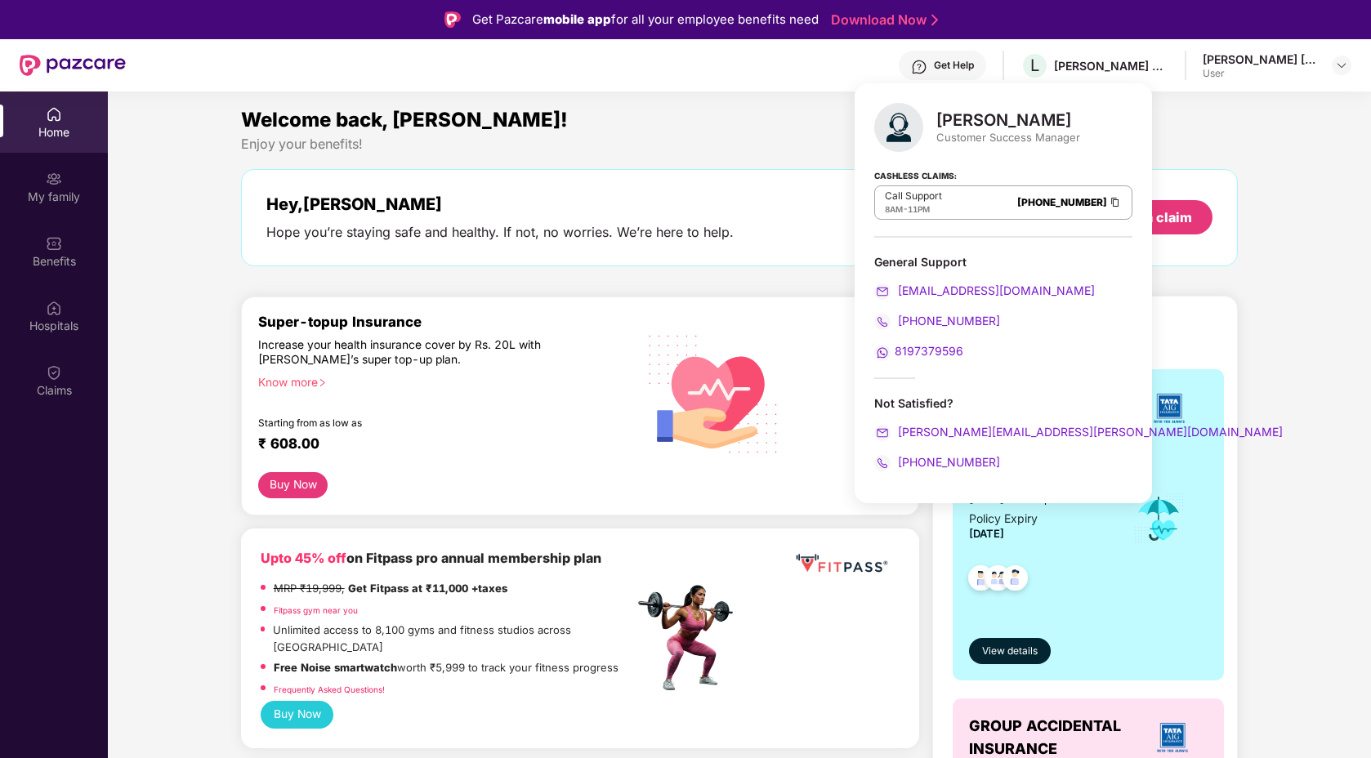
click at [940, 458] on span "+918095955820" at bounding box center [947, 462] width 105 height 14
drag, startPoint x: 994, startPoint y: 455, endPoint x: 920, endPoint y: 464, distance: 74.1
click at [920, 464] on div "+918095955820" at bounding box center [1004, 463] width 258 height 18
copy span "8095955820"
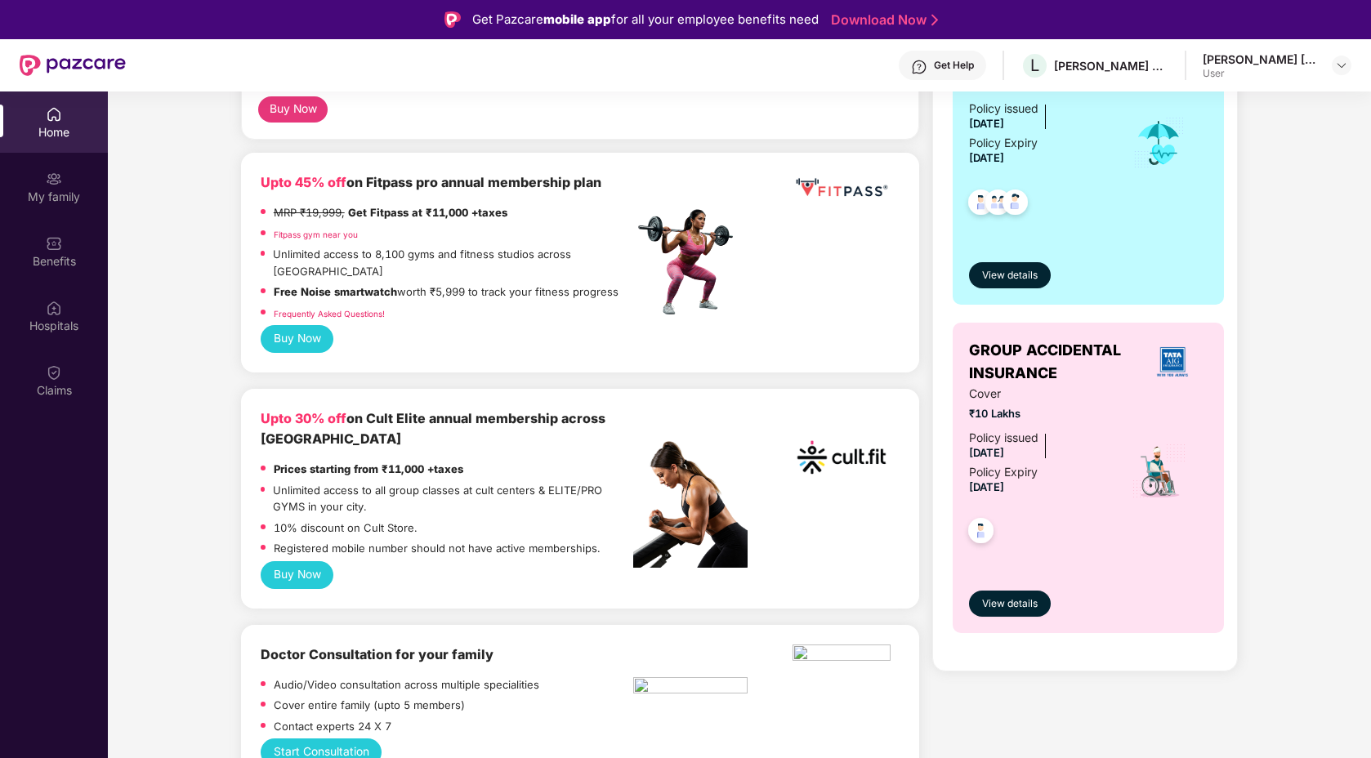
scroll to position [386, 0]
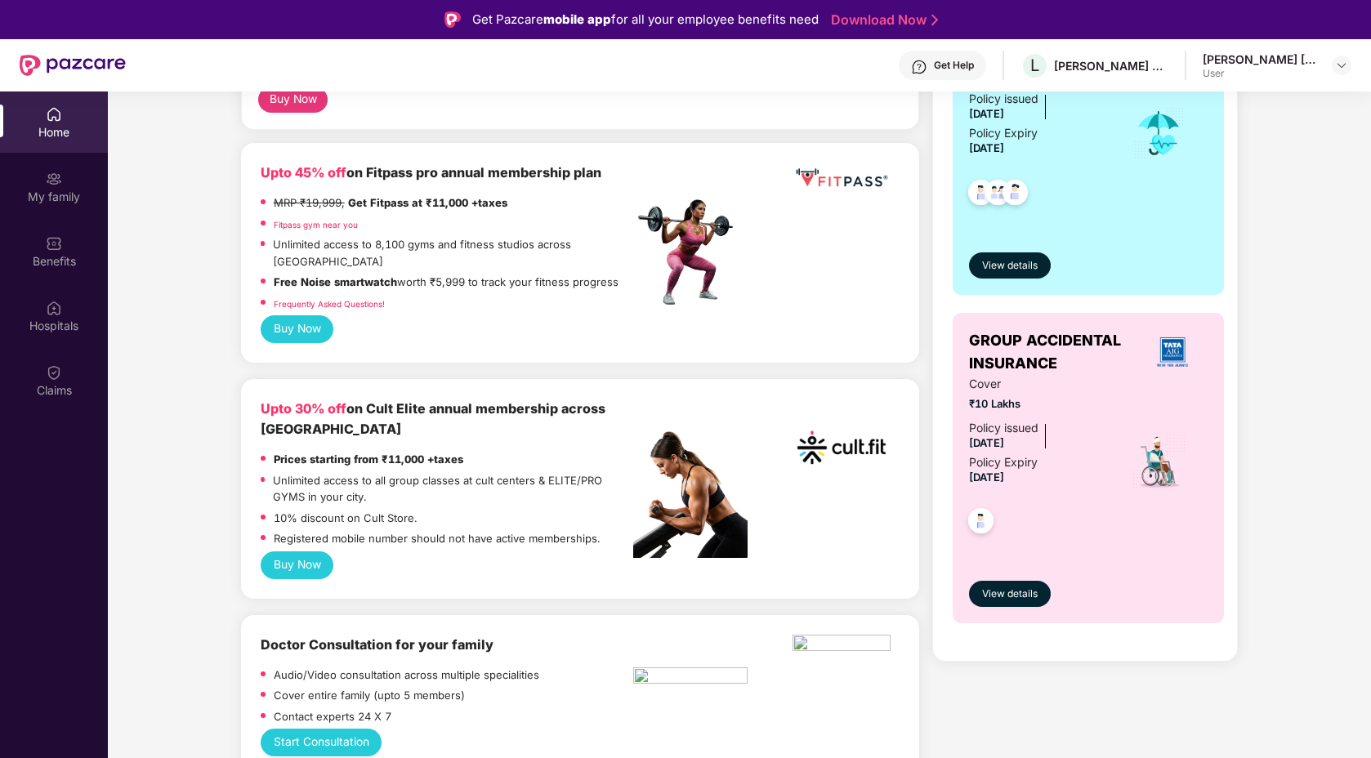
click at [974, 70] on div "Get Help" at bounding box center [954, 65] width 40 height 13
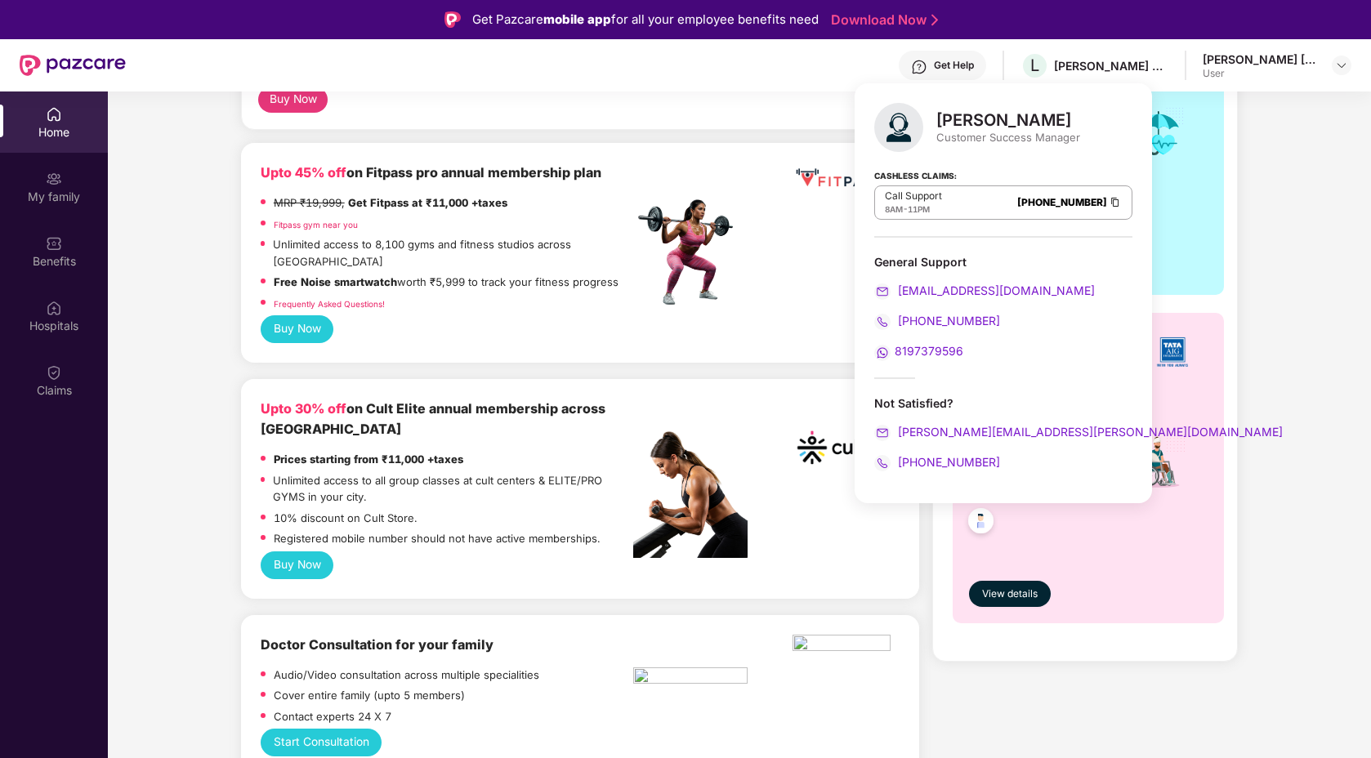
click at [845, 521] on div "Upto 30% off on Cult Elite annual membership across India Prices starting from …" at bounding box center [580, 475] width 639 height 153
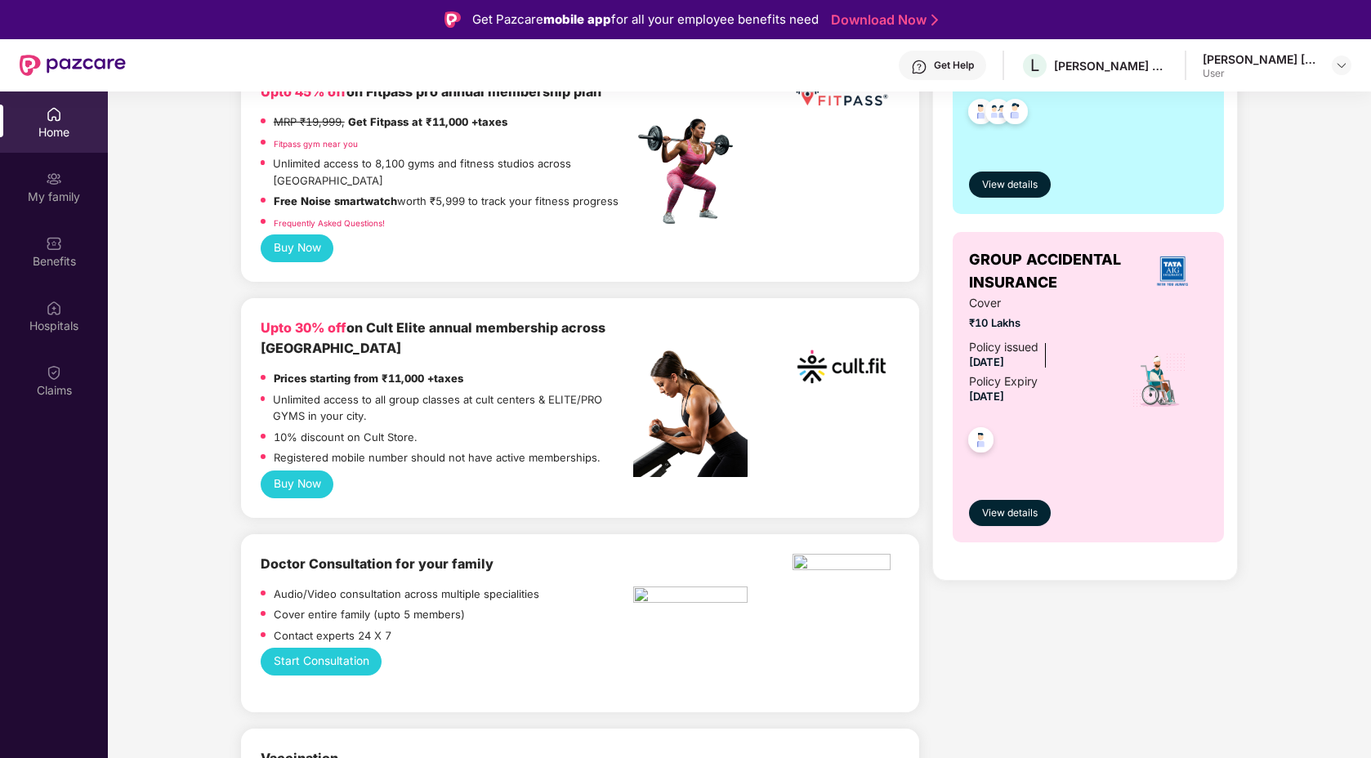
scroll to position [471, 0]
